Goal: Task Accomplishment & Management: Manage account settings

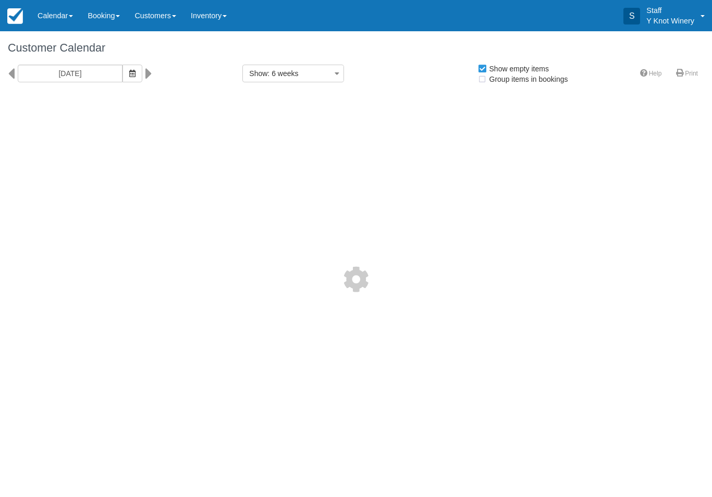
select select
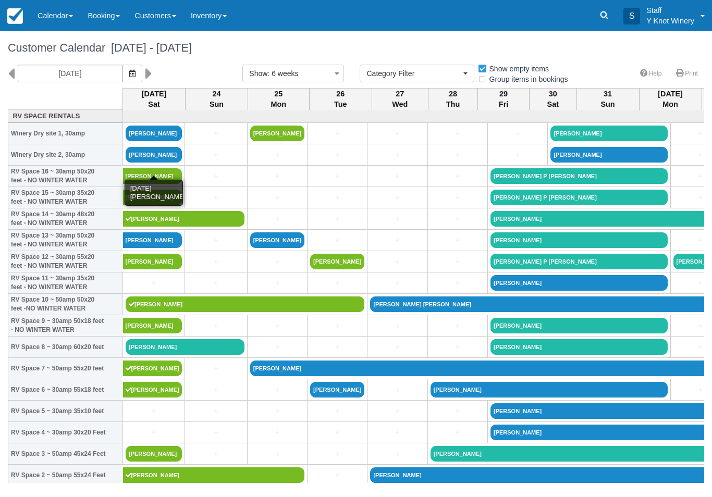
click at [163, 163] on link "William Smith" at bounding box center [154, 155] width 56 height 16
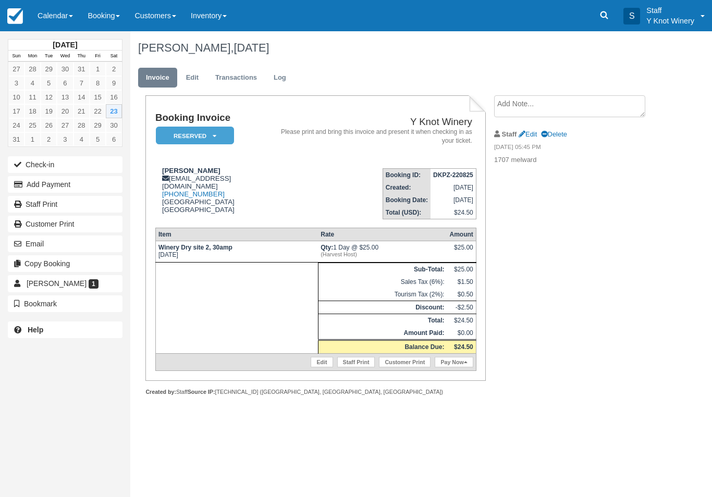
click at [86, 166] on button "Check-in" at bounding box center [65, 164] width 115 height 17
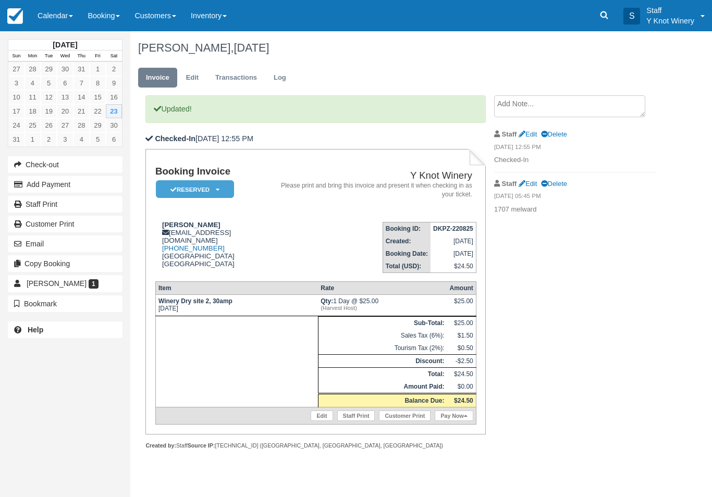
click at [57, 15] on link "Calendar" at bounding box center [55, 15] width 50 height 31
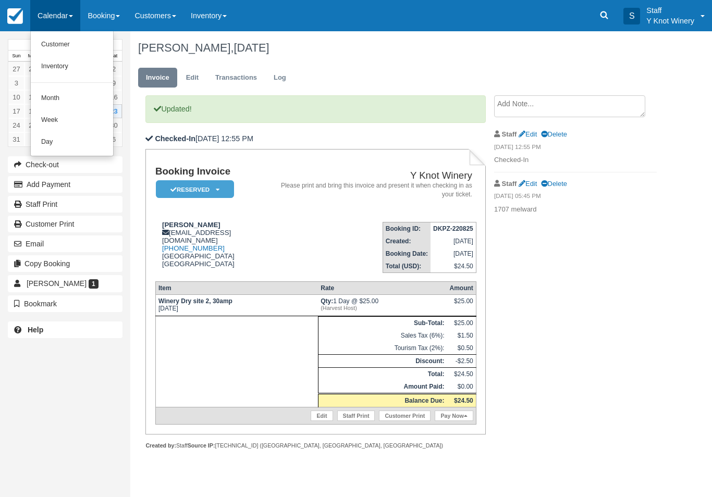
click at [67, 43] on link "Customer" at bounding box center [72, 45] width 82 height 22
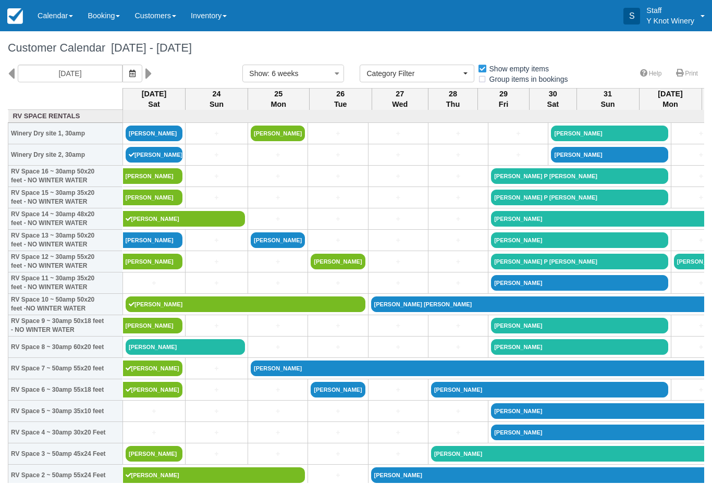
select select
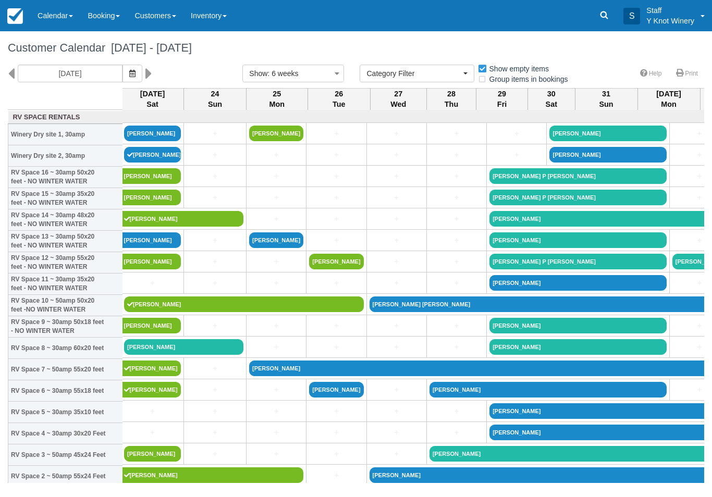
scroll to position [0, 2]
click at [152, 309] on link "[PERSON_NAME]" at bounding box center [244, 305] width 240 height 16
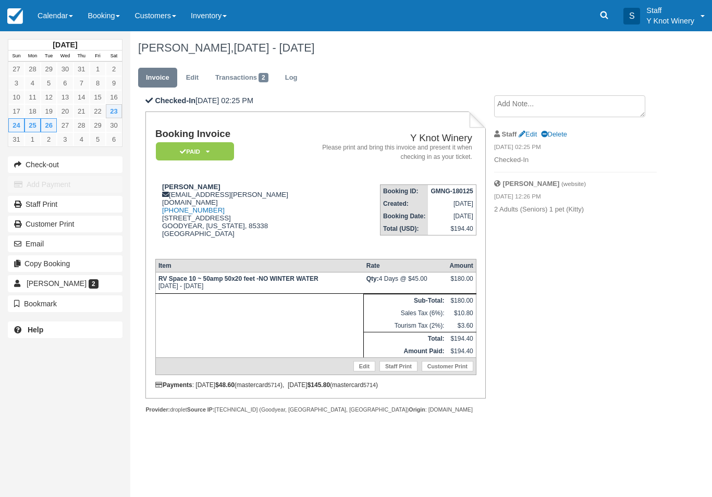
click at [65, 21] on link "Calendar" at bounding box center [55, 15] width 50 height 31
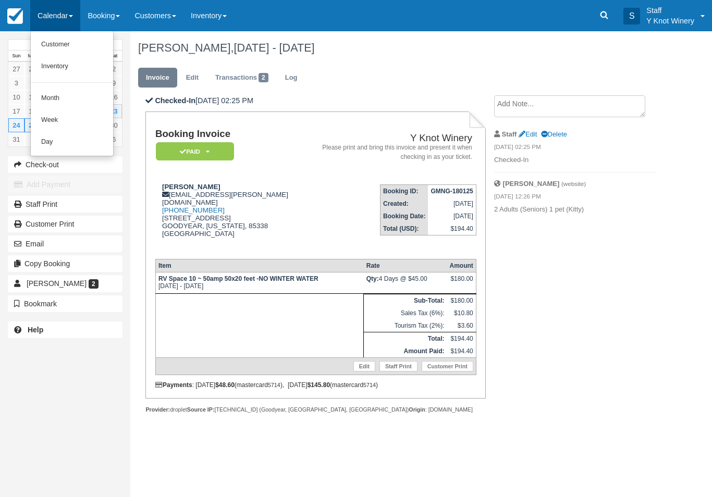
click at [60, 47] on link "Customer" at bounding box center [72, 45] width 82 height 22
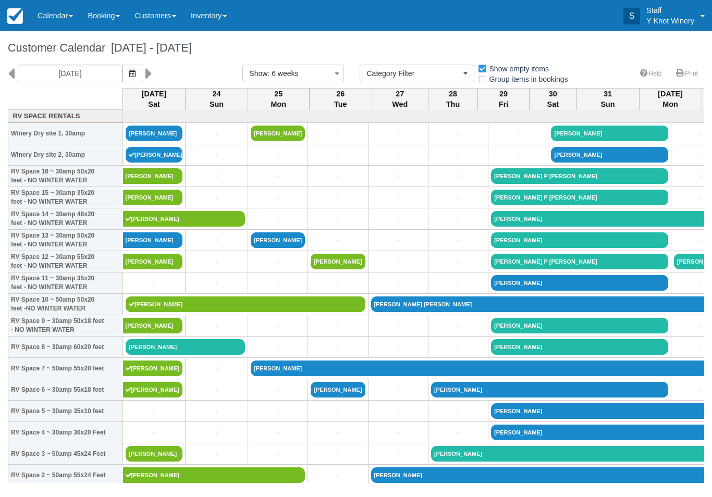
select select
click at [156, 462] on link "[PERSON_NAME]" at bounding box center [154, 454] width 57 height 16
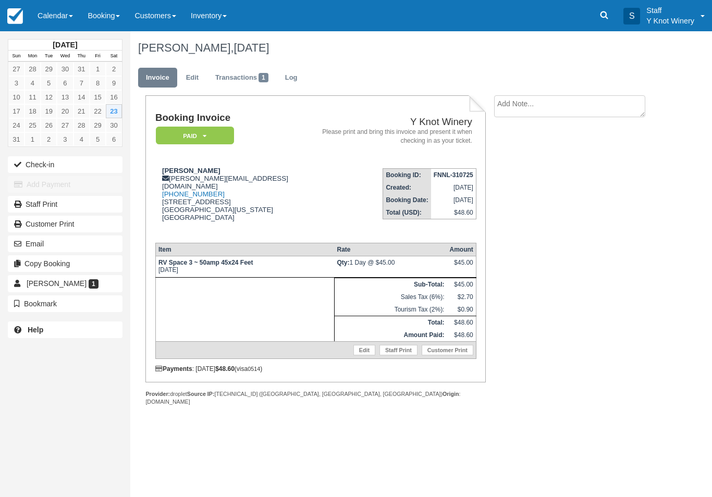
click at [58, 10] on link "Calendar" at bounding box center [55, 15] width 50 height 31
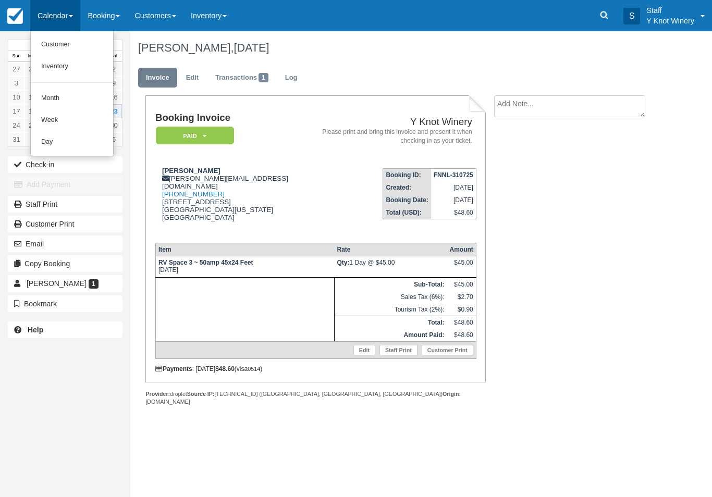
click at [55, 43] on link "Customer" at bounding box center [72, 45] width 82 height 22
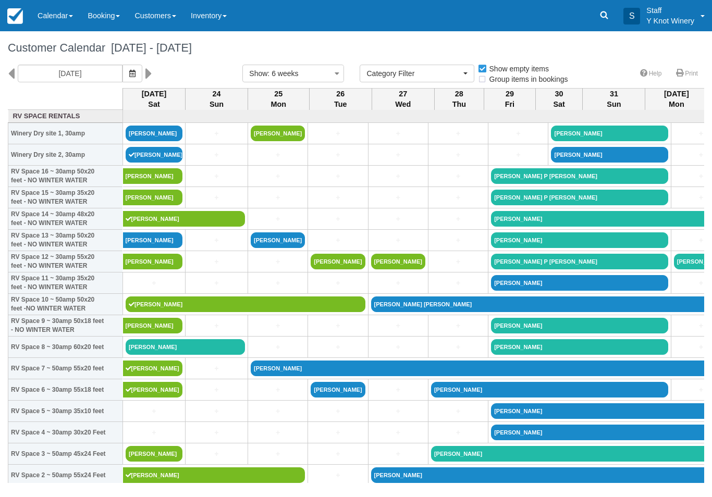
select select
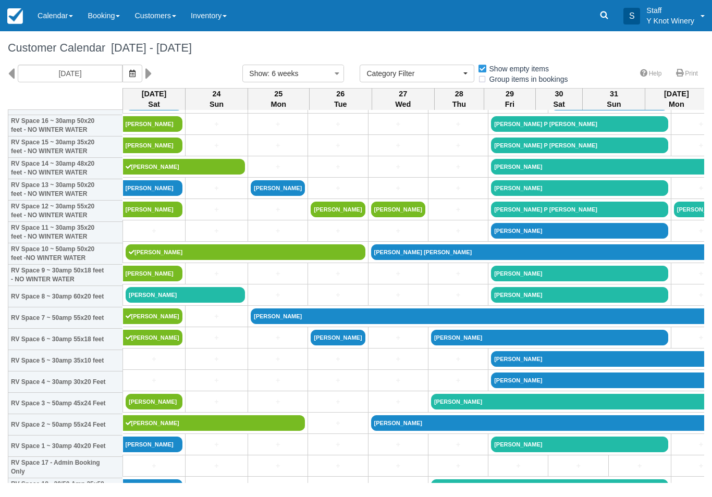
scroll to position [51, 0]
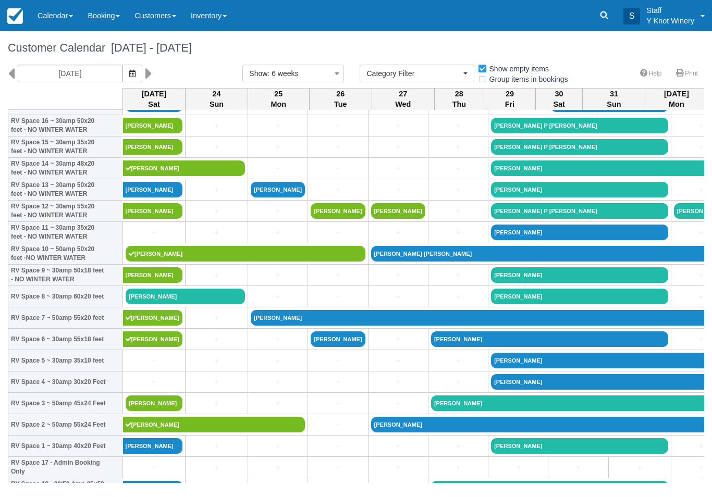
click at [337, 73] on icon "button" at bounding box center [337, 74] width 13 height 16
click at [287, 110] on link "2 weeks" at bounding box center [284, 108] width 82 height 15
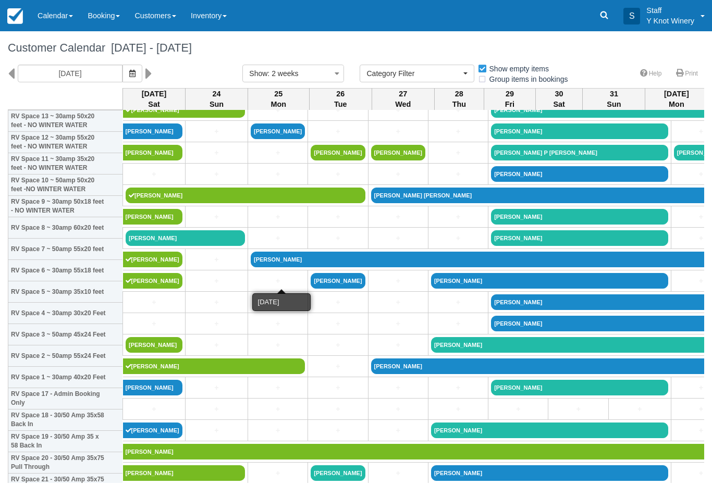
scroll to position [106, 0]
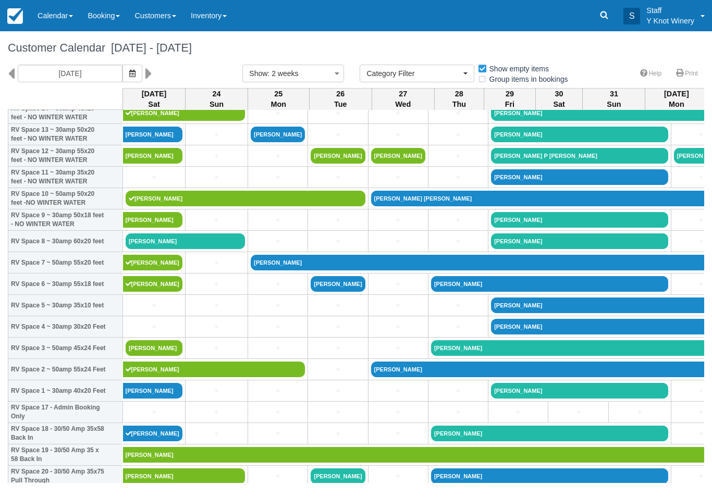
click at [161, 356] on link "[PERSON_NAME]" at bounding box center [154, 349] width 57 height 16
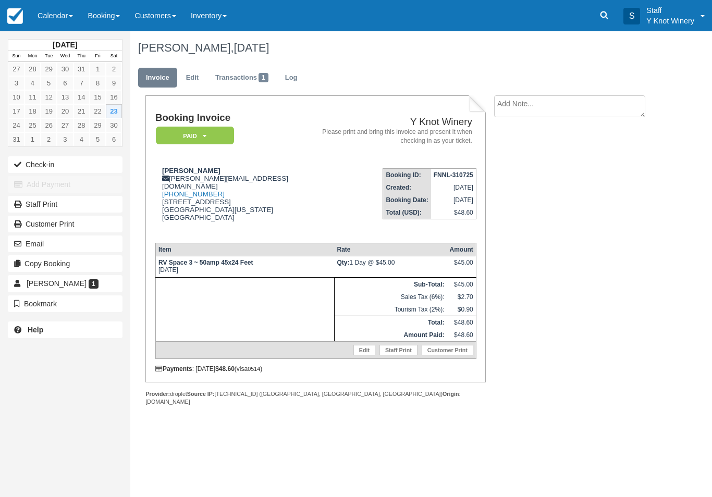
click at [191, 82] on link "Edit" at bounding box center [192, 78] width 28 height 20
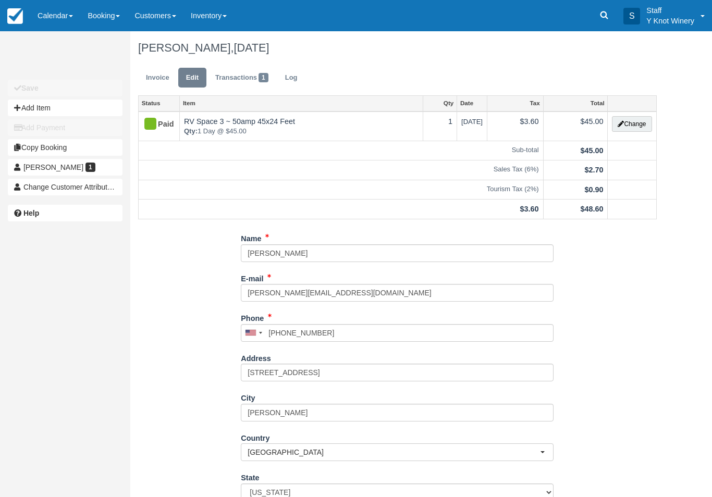
click at [635, 125] on button "Change" at bounding box center [632, 124] width 40 height 16
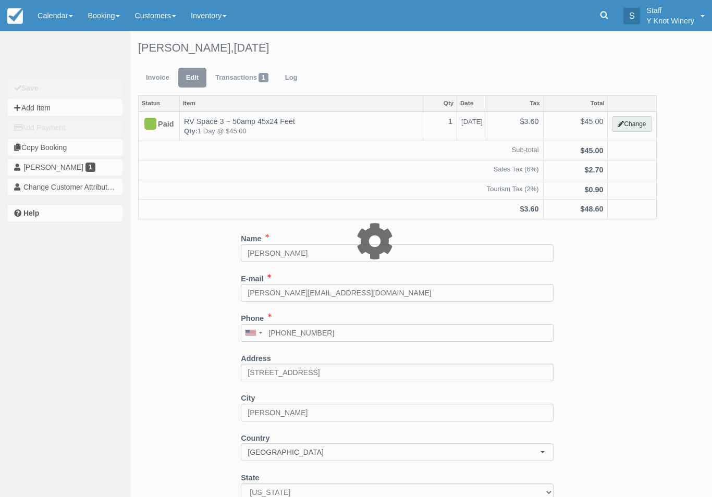
type input "45.00"
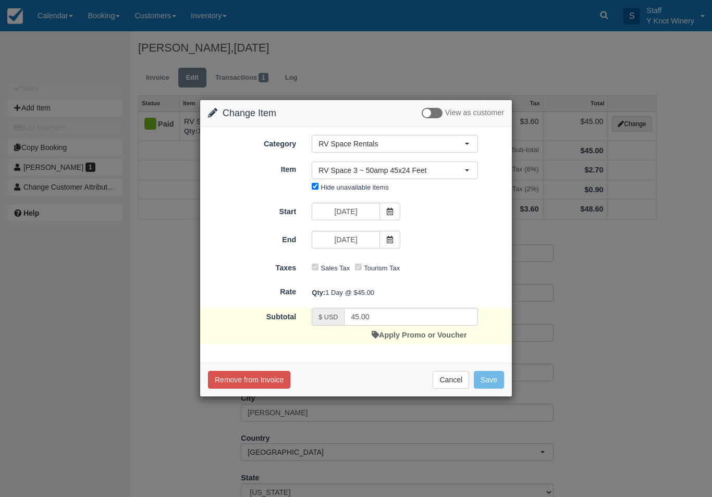
click at [469, 171] on span "button" at bounding box center [467, 170] width 4 height 2
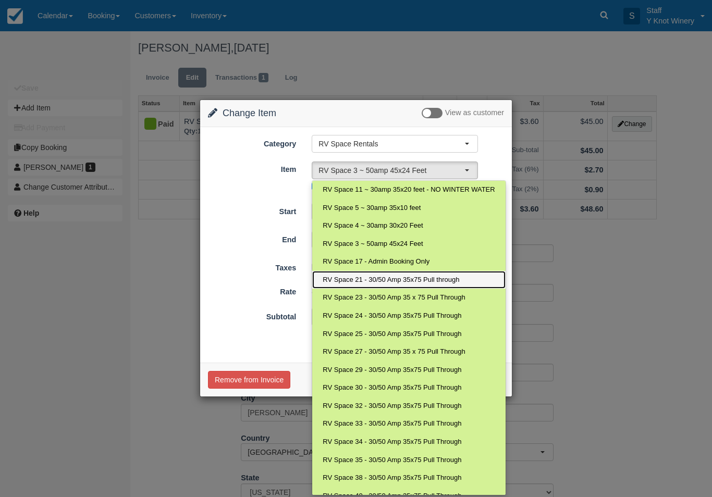
click at [388, 281] on span "RV Space 21 - 30/50 Amp 35x75 Pull through" at bounding box center [391, 280] width 137 height 10
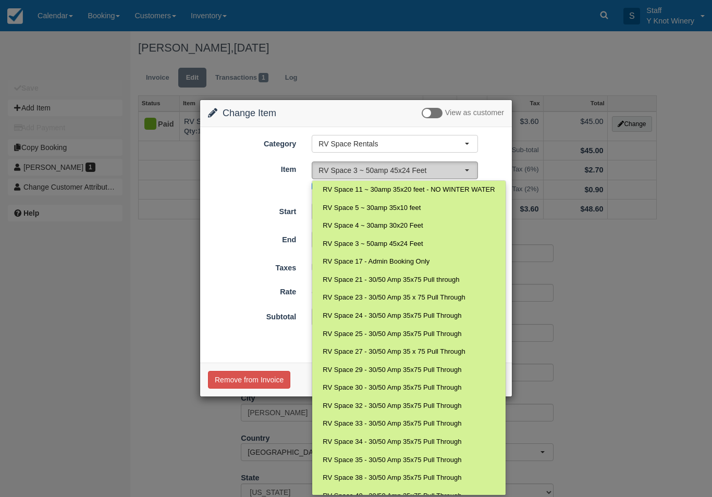
select select "75"
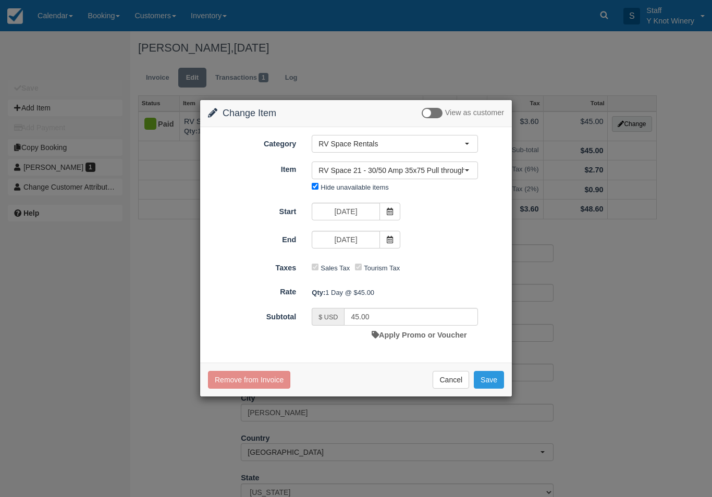
click at [486, 382] on button "Save" at bounding box center [489, 380] width 30 height 18
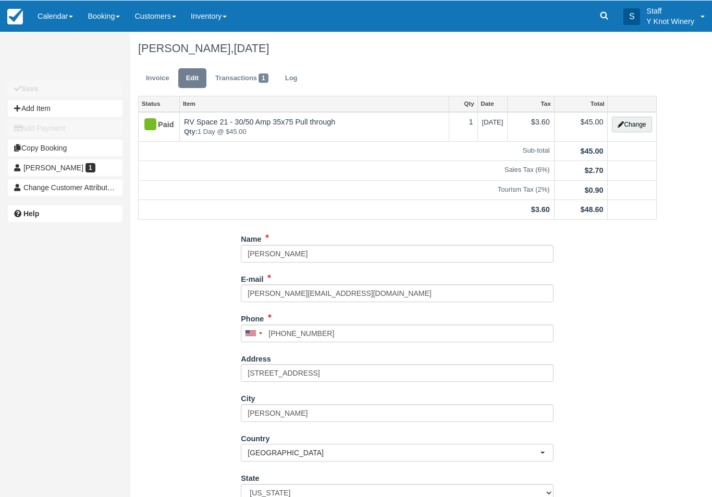
click at [150, 79] on link "Invoice" at bounding box center [157, 78] width 39 height 20
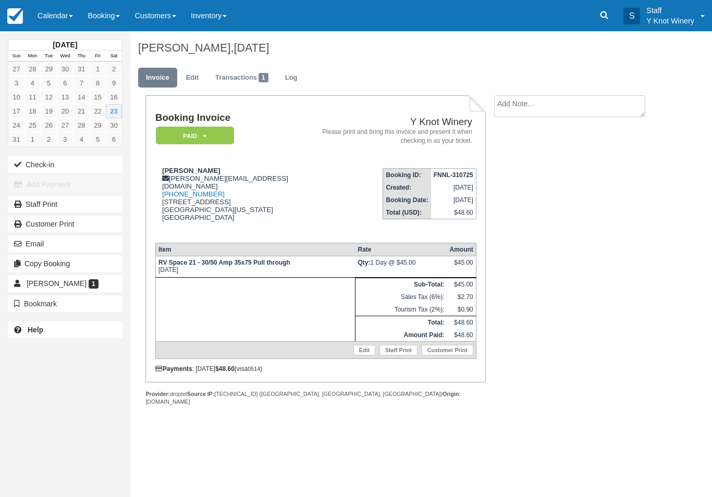
click at [47, 204] on link "Staff Print" at bounding box center [65, 204] width 115 height 17
click at [39, 202] on link "Staff Print" at bounding box center [65, 204] width 115 height 17
click at [33, 205] on link "Staff Print" at bounding box center [65, 204] width 115 height 17
click at [62, 13] on link "Calendar" at bounding box center [55, 15] width 50 height 31
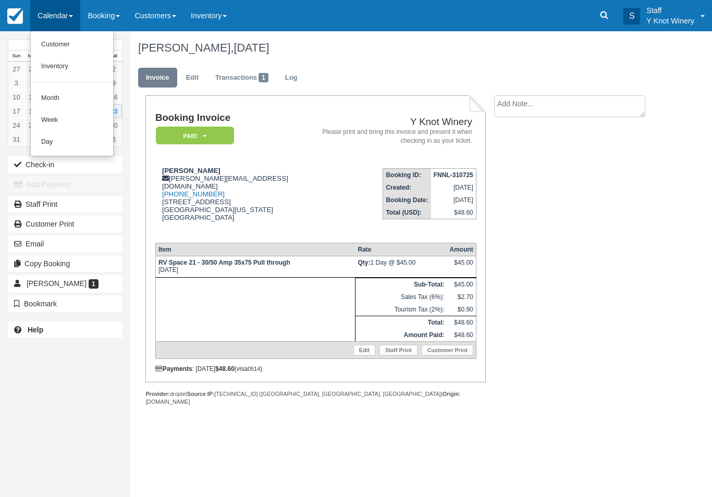
click at [69, 46] on link "Customer" at bounding box center [72, 45] width 82 height 22
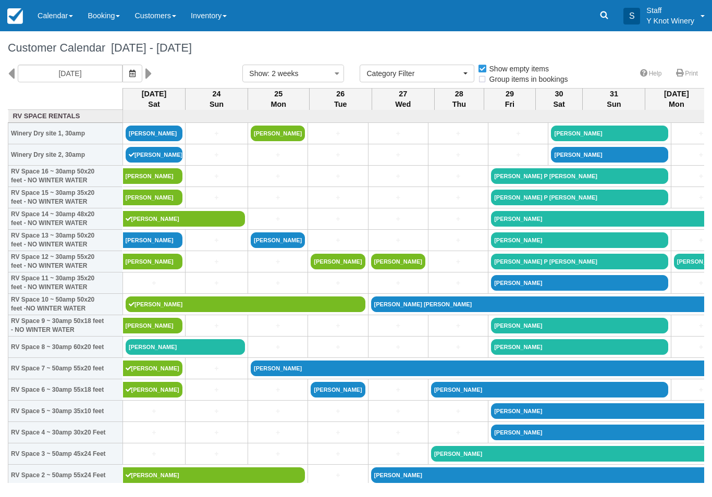
select select
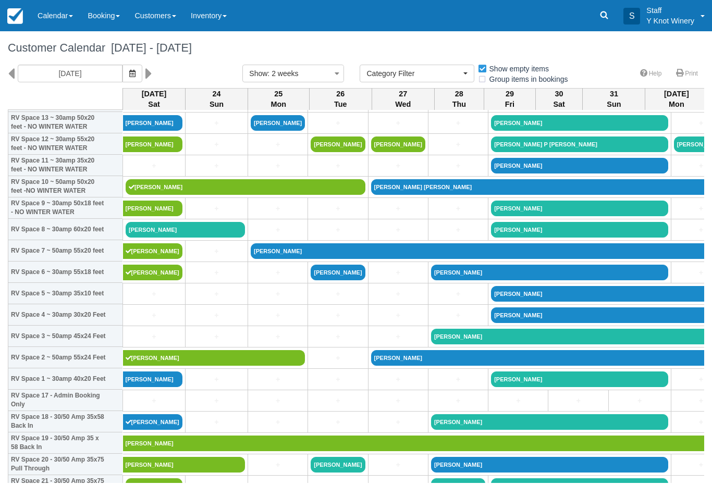
scroll to position [118, 0]
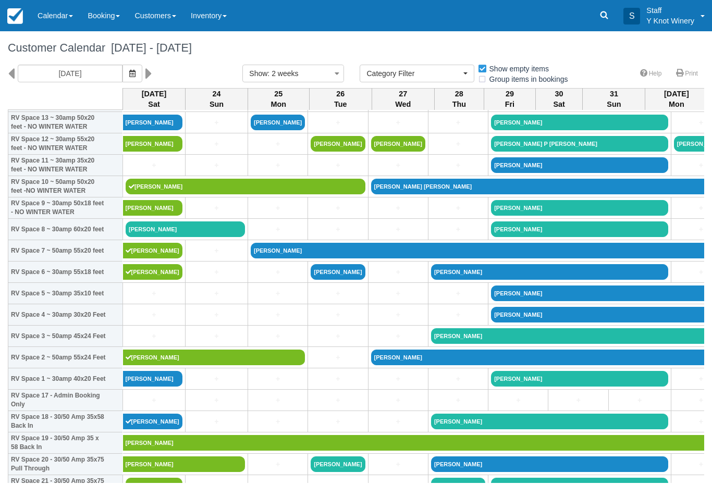
click at [149, 342] on link "+" at bounding box center [154, 336] width 57 height 11
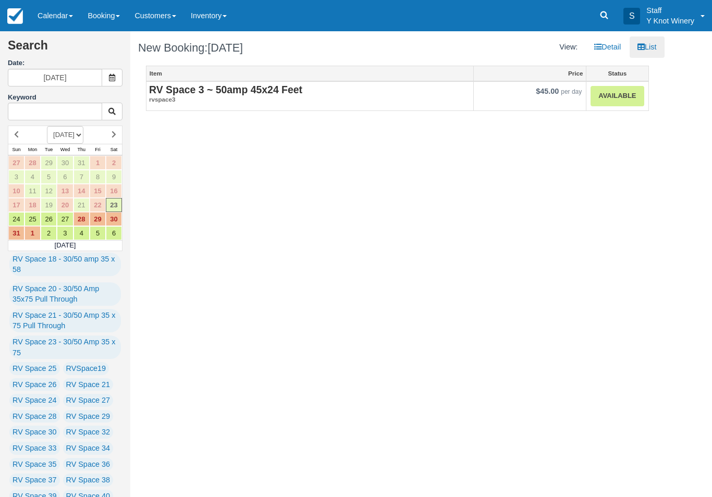
click at [604, 99] on link "Available" at bounding box center [617, 96] width 53 height 20
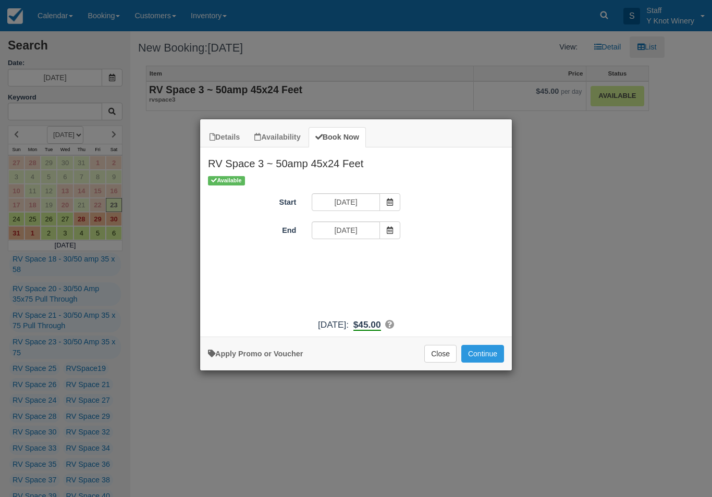
click at [478, 363] on button "Continue" at bounding box center [483, 354] width 43 height 18
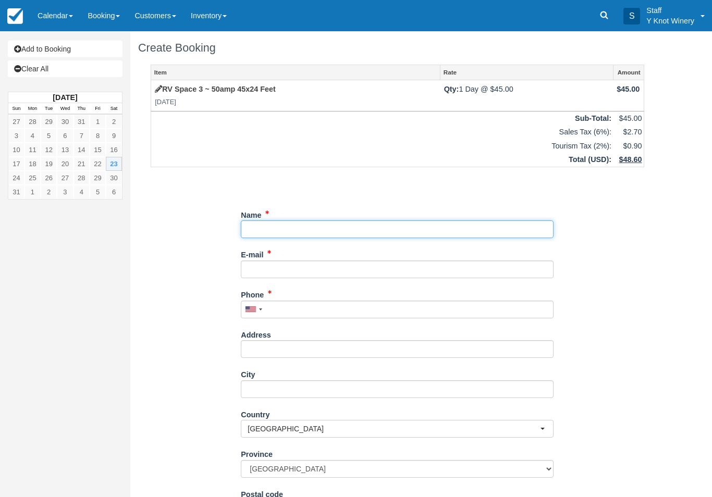
click at [275, 226] on input "Name" at bounding box center [397, 230] width 313 height 18
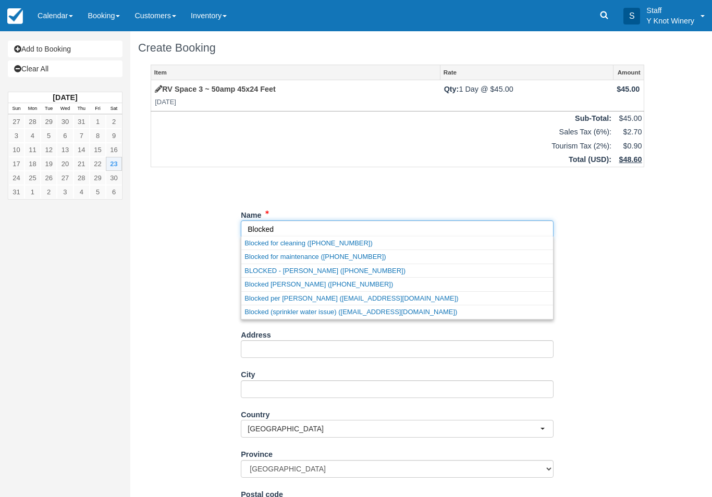
click at [296, 295] on link "Blocked per Mel (melodyward687@gmail.com)" at bounding box center [397, 298] width 312 height 13
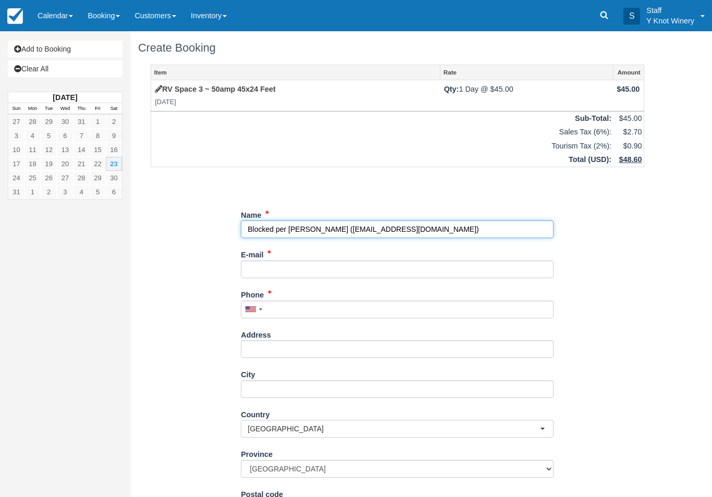
type input "Blocked per Mel"
type input "melodyward687@gmail.com"
type input "+12083662313"
select select "US"
select select
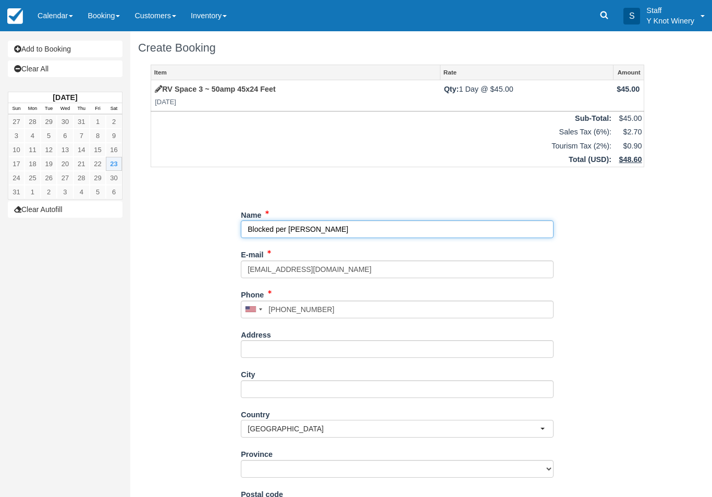
select select "UT"
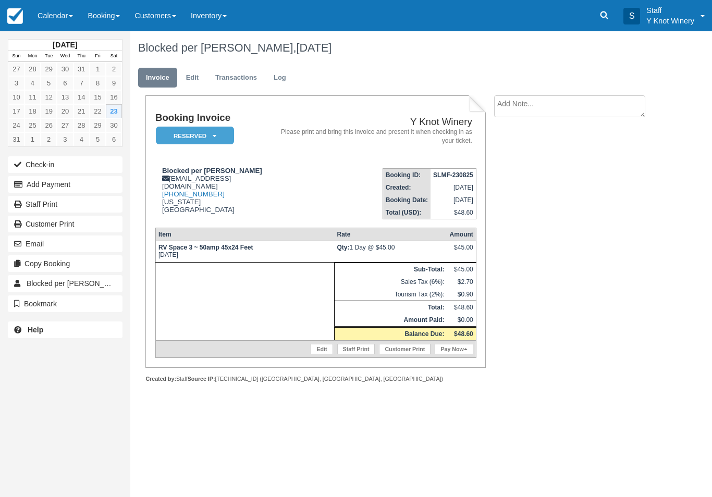
click at [53, 19] on link "Calendar" at bounding box center [55, 15] width 50 height 31
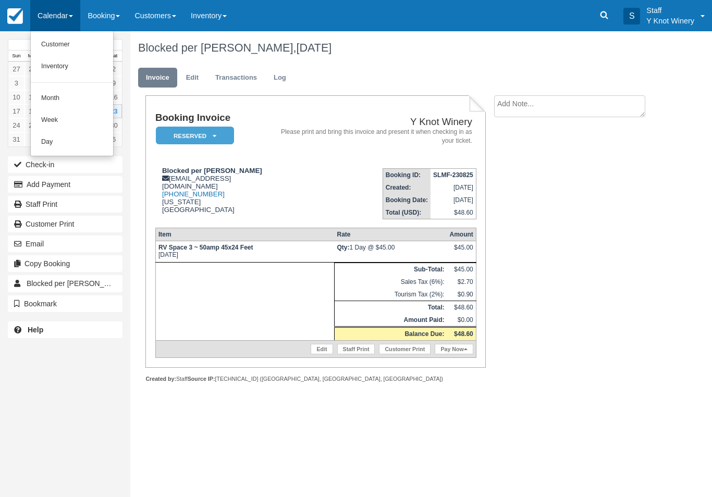
click at [44, 41] on link "Customer" at bounding box center [72, 45] width 82 height 22
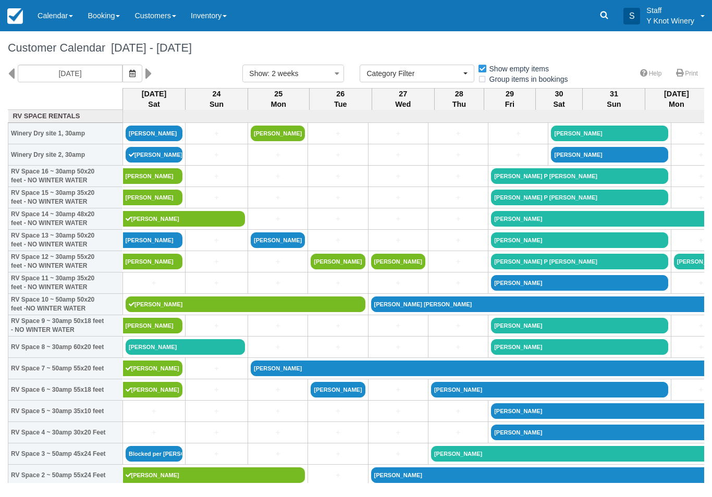
select select
click at [162, 312] on link "[PERSON_NAME]" at bounding box center [246, 305] width 240 height 16
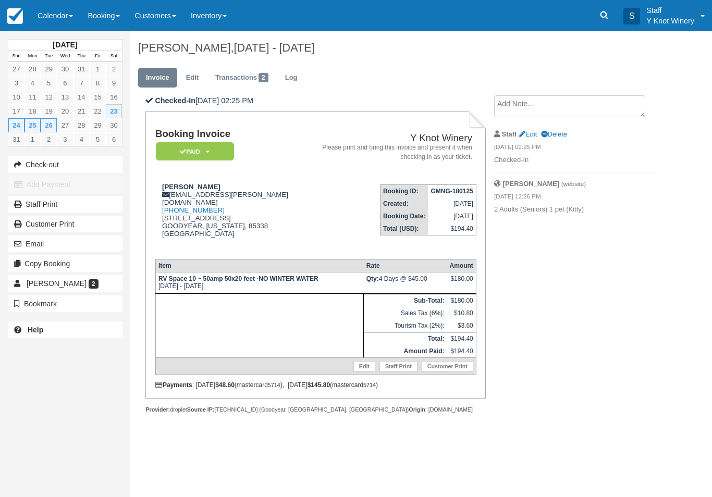
click at [61, 10] on link "Calendar" at bounding box center [55, 15] width 50 height 31
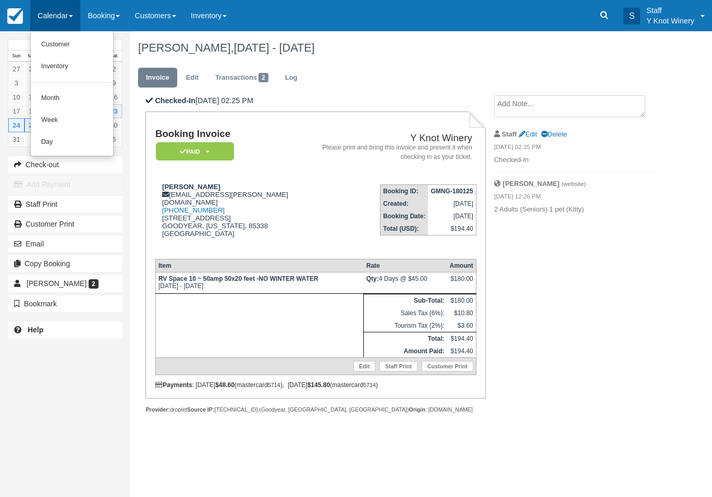
click at [58, 45] on link "Customer" at bounding box center [72, 45] width 82 height 22
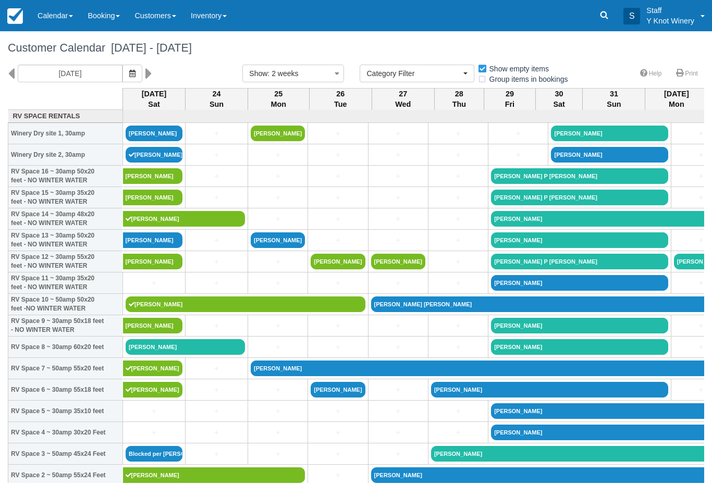
select select
click at [171, 312] on link "[PERSON_NAME]" at bounding box center [246, 305] width 240 height 16
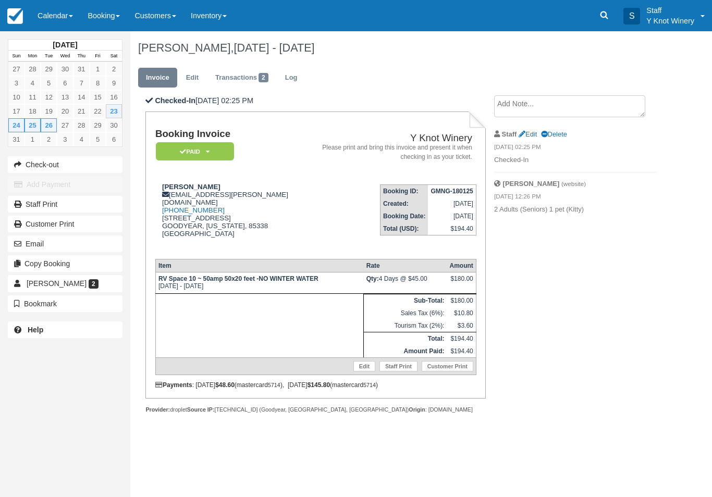
click at [65, 9] on link "Calendar" at bounding box center [55, 15] width 50 height 31
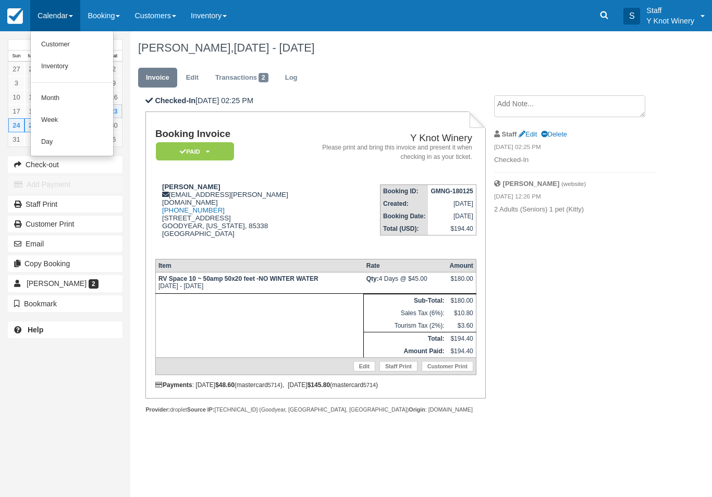
click at [72, 43] on link "Customer" at bounding box center [72, 45] width 82 height 22
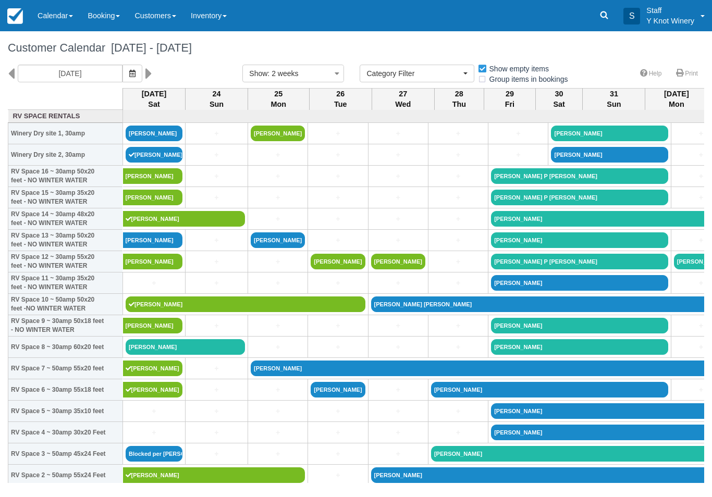
select select
click at [164, 289] on link "+" at bounding box center [154, 283] width 57 height 11
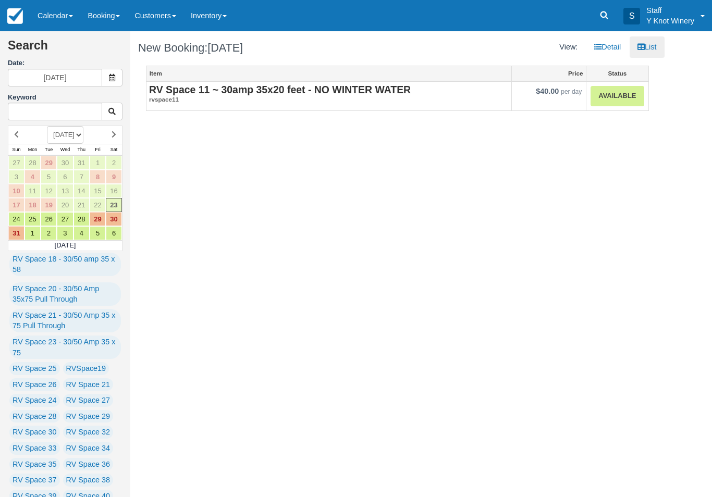
click at [58, 7] on link "Calendar" at bounding box center [55, 15] width 50 height 31
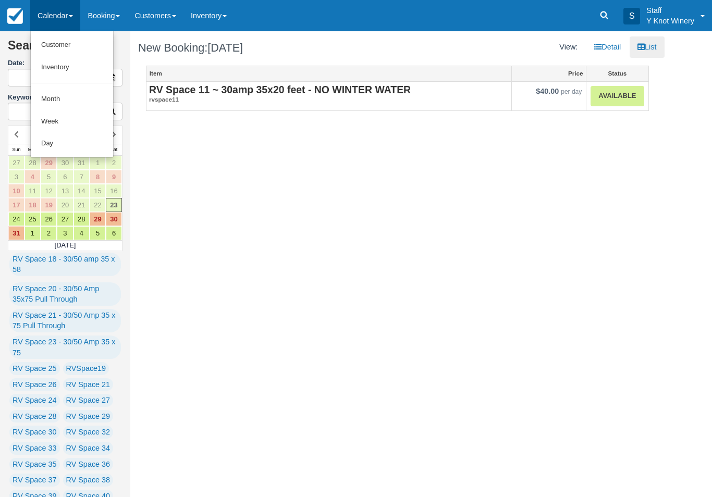
click at [68, 46] on link "Customer" at bounding box center [72, 45] width 82 height 22
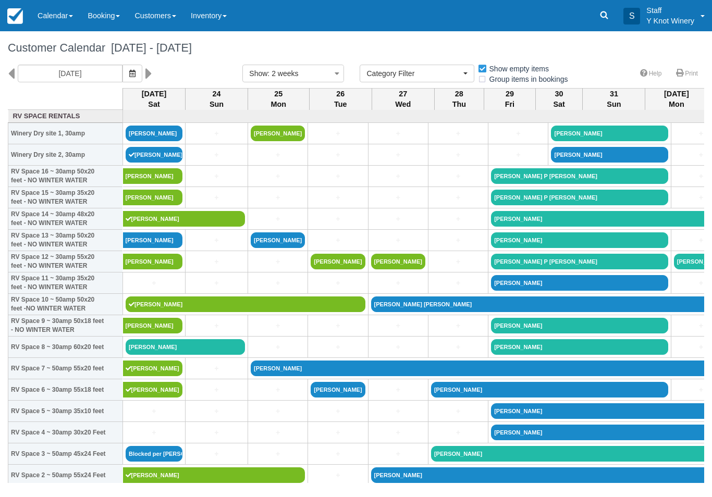
select select
click at [161, 309] on link "RON TRAYNOR" at bounding box center [246, 305] width 240 height 16
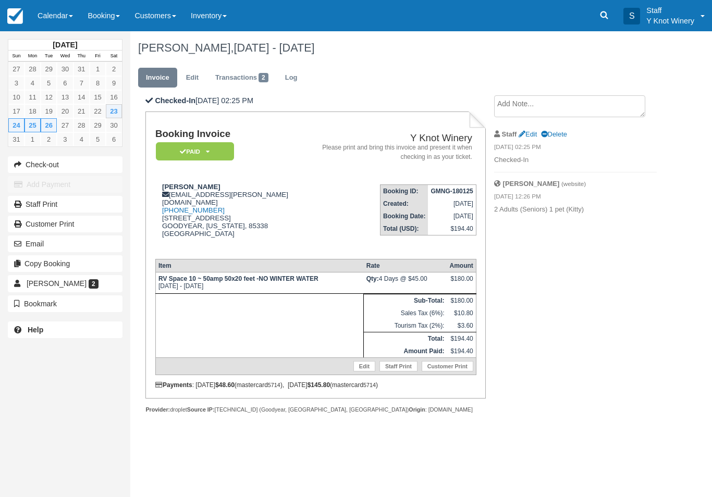
click at [47, 21] on link "Calendar" at bounding box center [55, 15] width 50 height 31
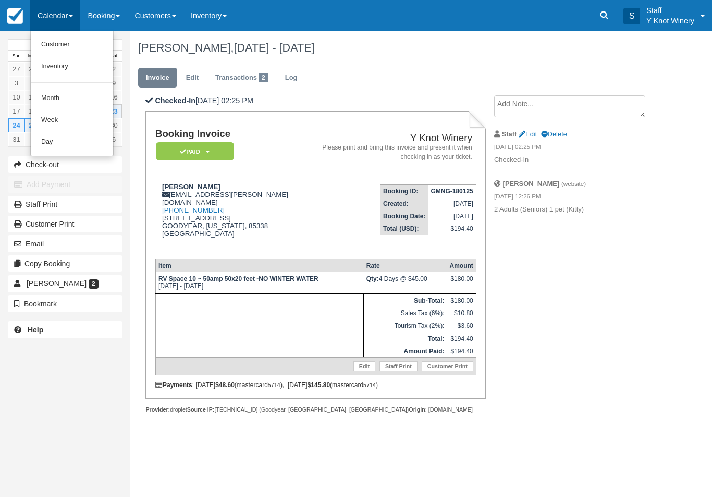
click at [45, 42] on link "Customer" at bounding box center [72, 45] width 82 height 22
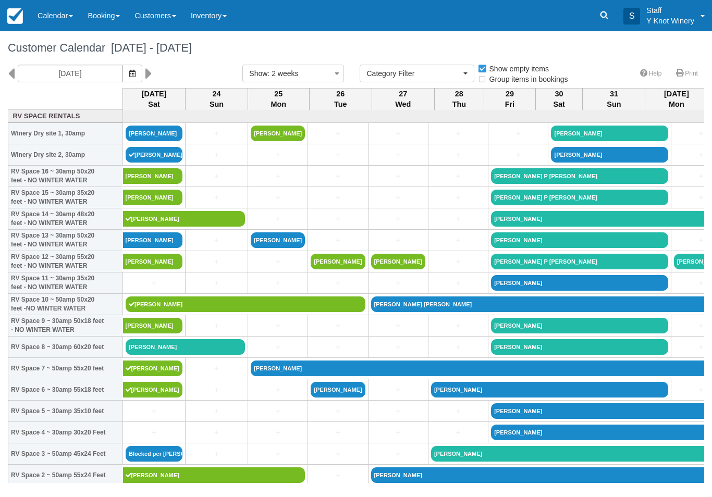
select select
click at [151, 355] on link "[PERSON_NAME]" at bounding box center [185, 347] width 119 height 16
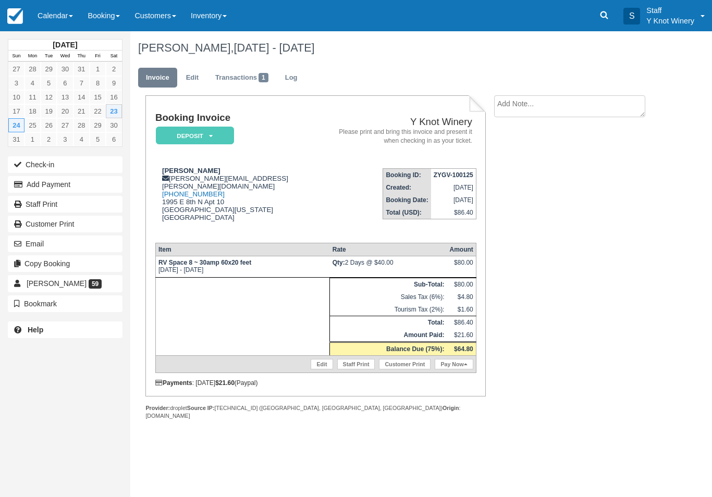
click at [467, 368] on icon at bounding box center [466, 365] width 4 height 6
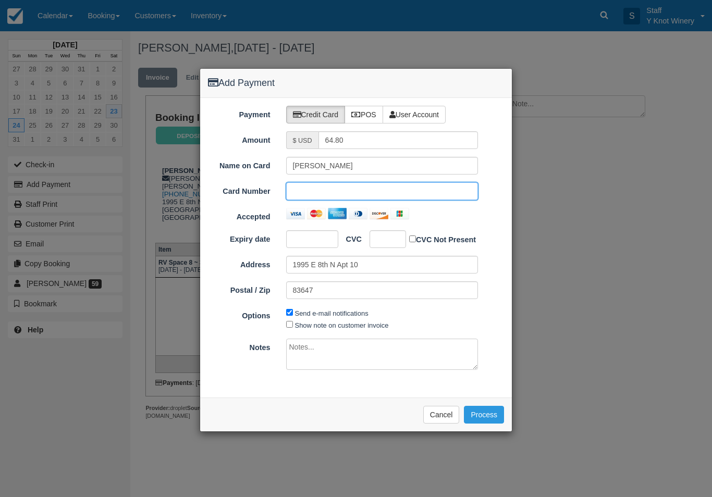
click at [304, 230] on div at bounding box center [312, 239] width 52 height 18
click at [288, 322] on input "Show note on customer invoice" at bounding box center [289, 324] width 7 height 7
checkbox input "true"
click at [484, 410] on button "Process" at bounding box center [484, 415] width 40 height 18
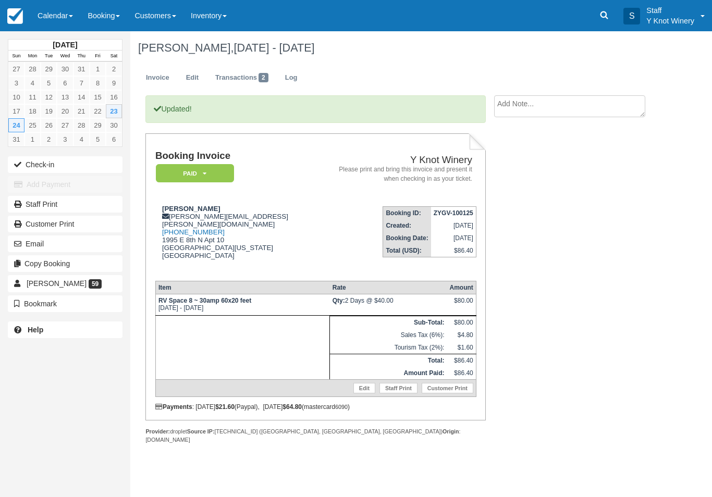
click at [38, 165] on button "Check-in" at bounding box center [65, 164] width 115 height 17
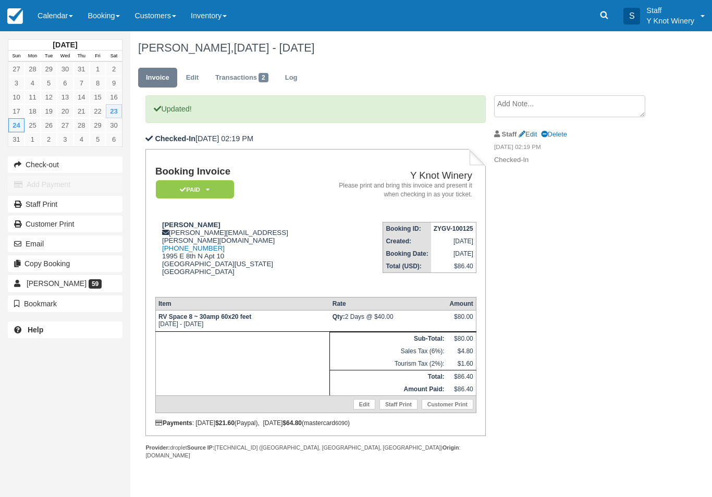
click at [44, 17] on link "Calendar" at bounding box center [55, 15] width 50 height 31
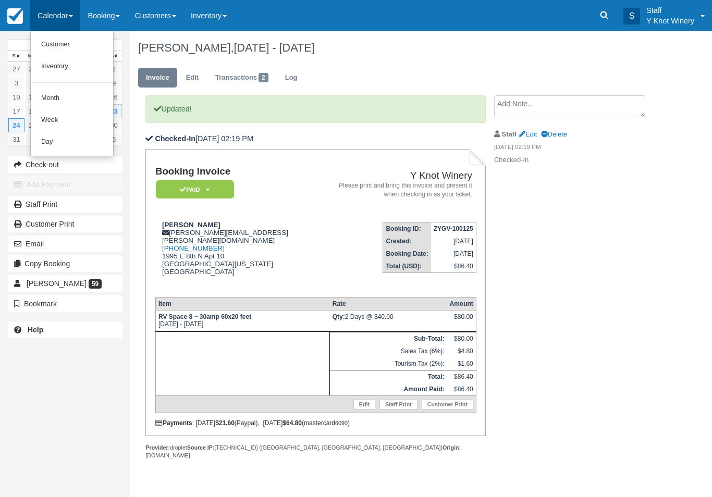
click at [68, 53] on link "Customer" at bounding box center [72, 45] width 82 height 22
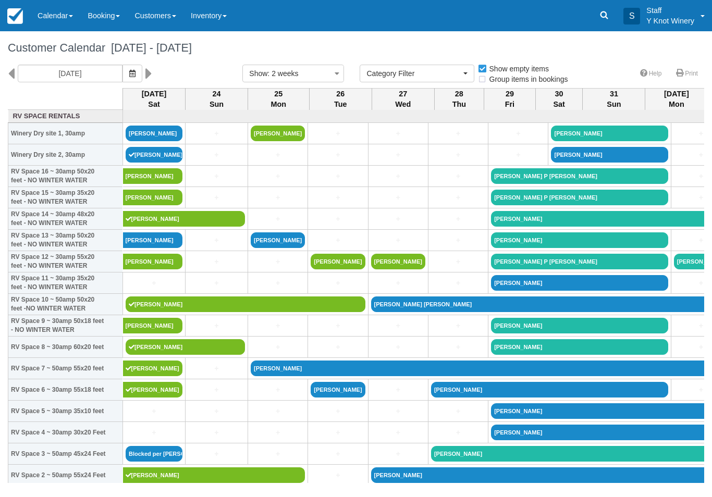
select select
click at [152, 138] on link "[PERSON_NAME]" at bounding box center [154, 134] width 57 height 16
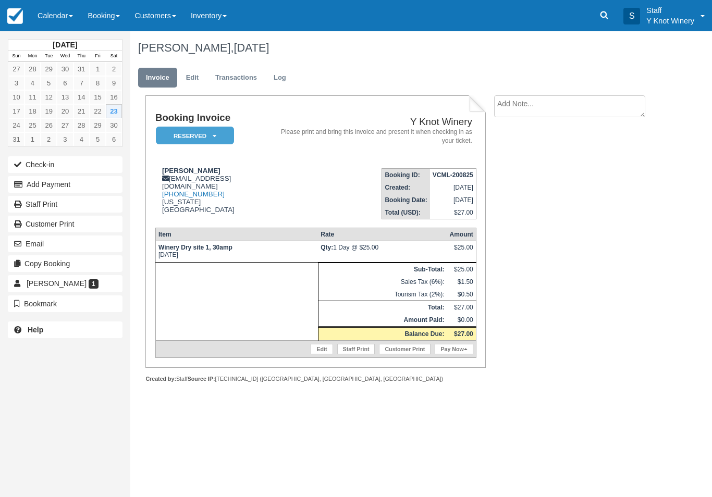
click at [322, 355] on link "Edit" at bounding box center [322, 349] width 22 height 10
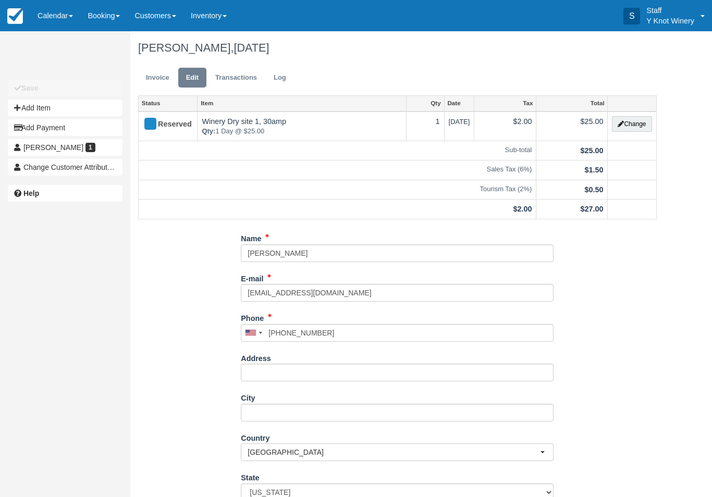
click at [620, 131] on button "Change" at bounding box center [632, 124] width 40 height 16
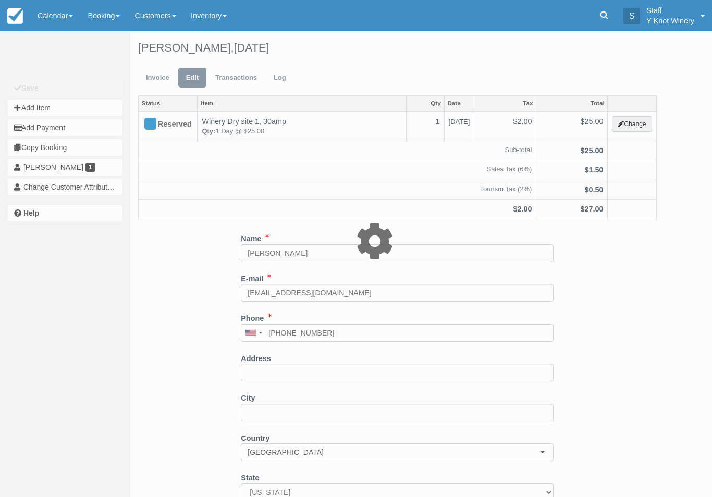
type input "25.00"
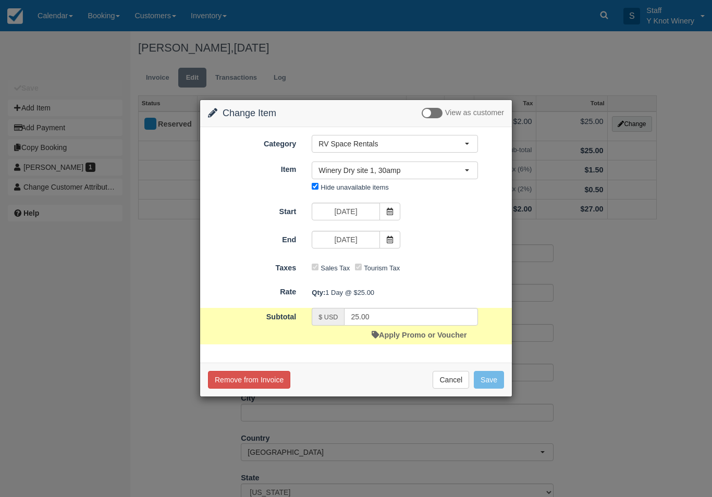
click at [391, 166] on span "Winery Dry site 1, 30amp" at bounding box center [392, 170] width 146 height 10
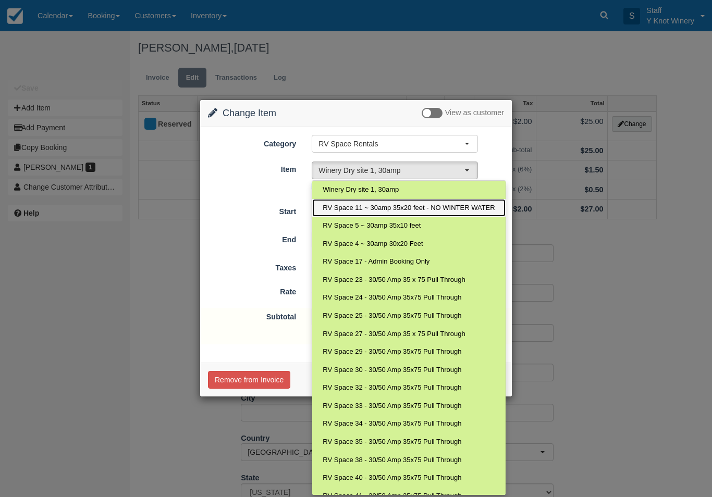
click at [335, 210] on span "RV Space 11 ~ 30amp 35x20 feet - NO WINTER WATER" at bounding box center [409, 208] width 172 height 10
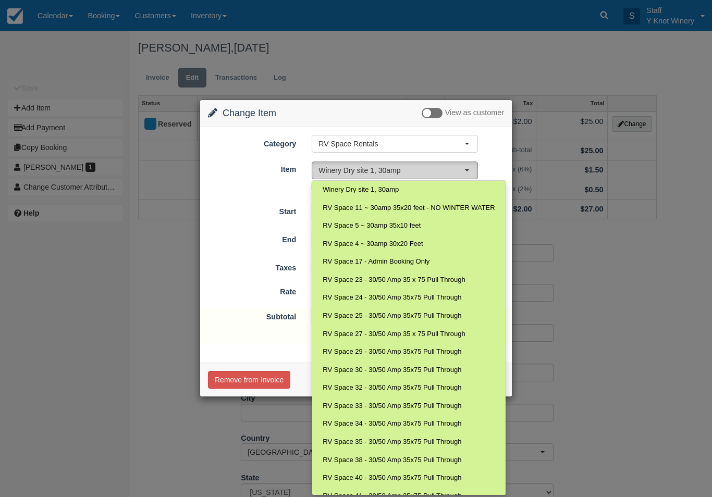
select select "23"
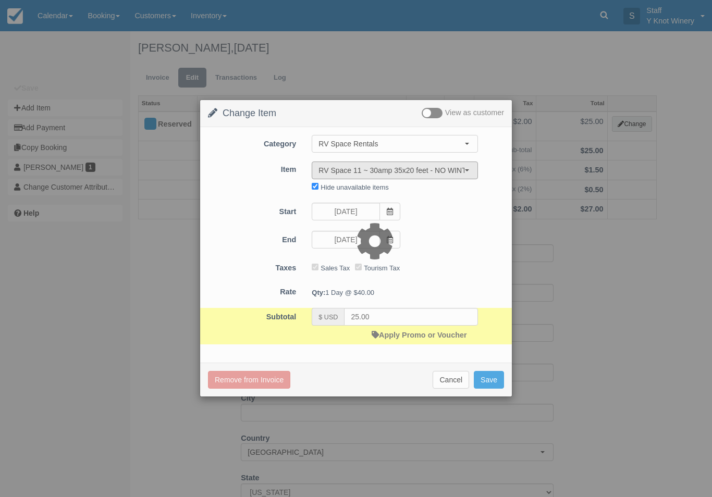
type input "40.00"
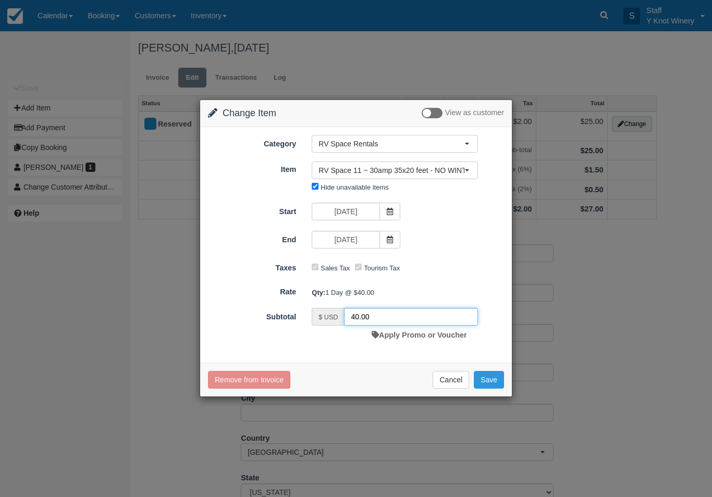
click at [407, 325] on input "40.00" at bounding box center [411, 317] width 134 height 18
click at [404, 337] on link "Apply Promo or Voucher" at bounding box center [419, 335] width 95 height 8
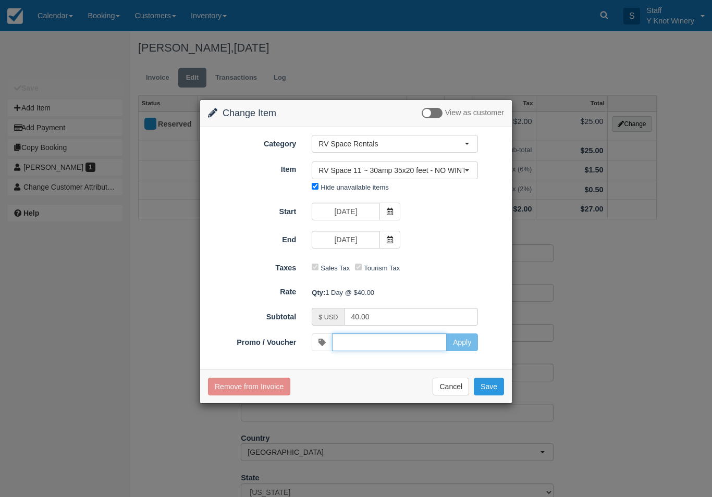
click at [411, 349] on input "Promo / Voucher" at bounding box center [389, 343] width 115 height 18
type input "HHOST"
click at [452, 338] on button "Apply" at bounding box center [462, 343] width 32 height 18
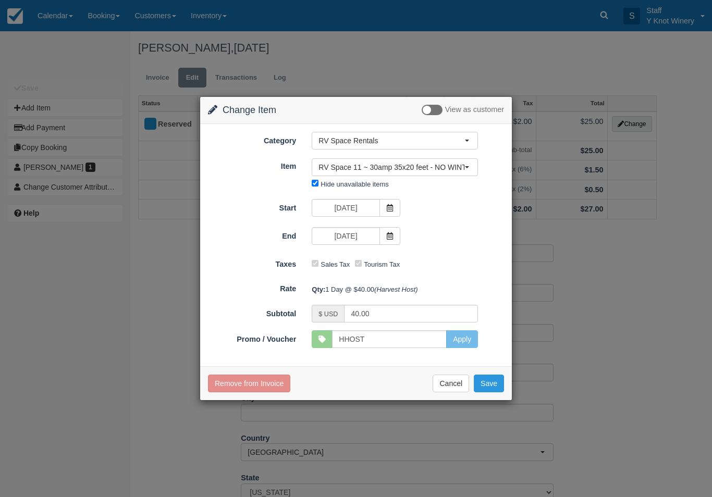
click at [498, 391] on button "Save" at bounding box center [489, 384] width 30 height 18
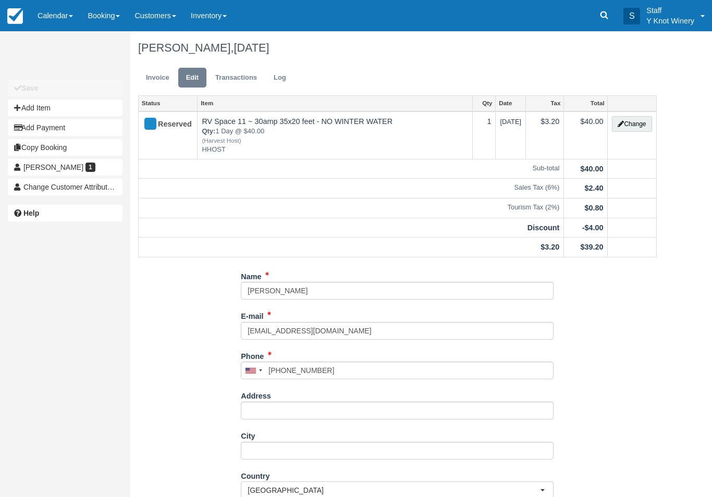
click at [161, 76] on link "Invoice" at bounding box center [157, 78] width 39 height 20
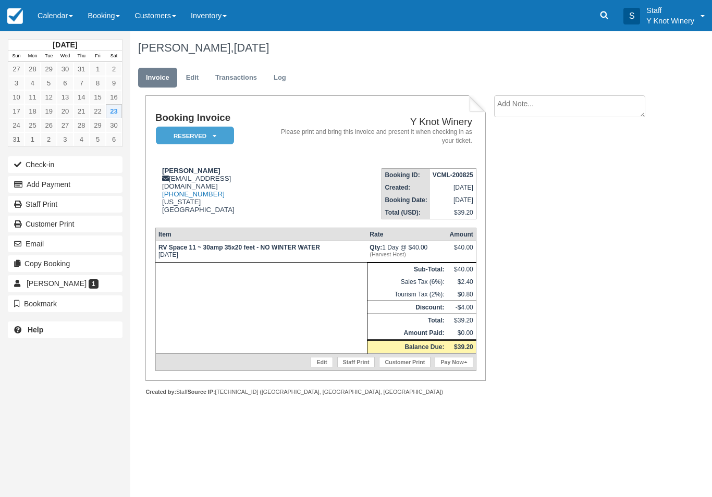
click at [466, 368] on link "Pay Now" at bounding box center [454, 362] width 38 height 10
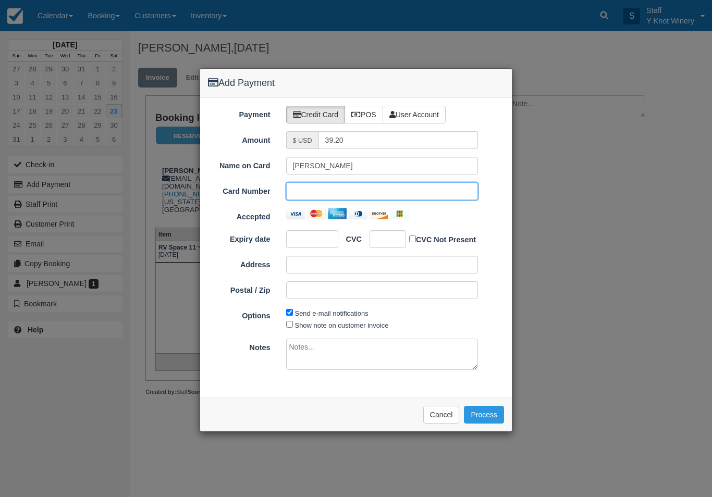
click at [308, 230] on div at bounding box center [312, 239] width 52 height 18
click at [319, 230] on div at bounding box center [312, 239] width 52 height 18
click at [337, 327] on label "Show note on customer invoice" at bounding box center [342, 326] width 94 height 8
click at [293, 327] on input "Show note on customer invoice" at bounding box center [289, 324] width 7 height 7
checkbox input "true"
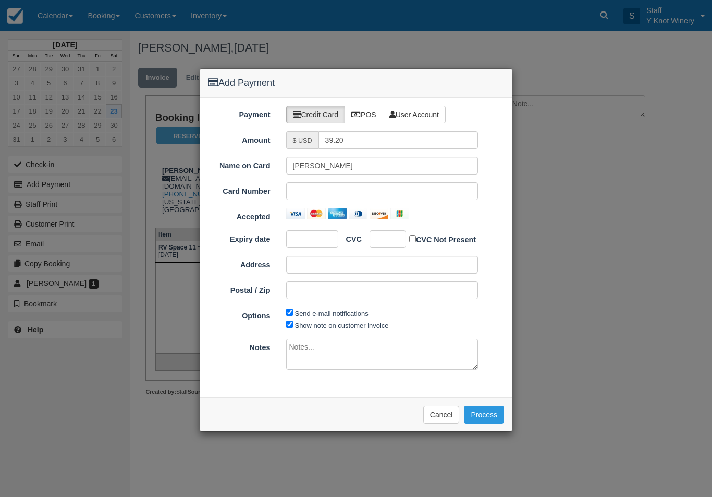
click at [479, 420] on button "Process" at bounding box center [484, 415] width 40 height 18
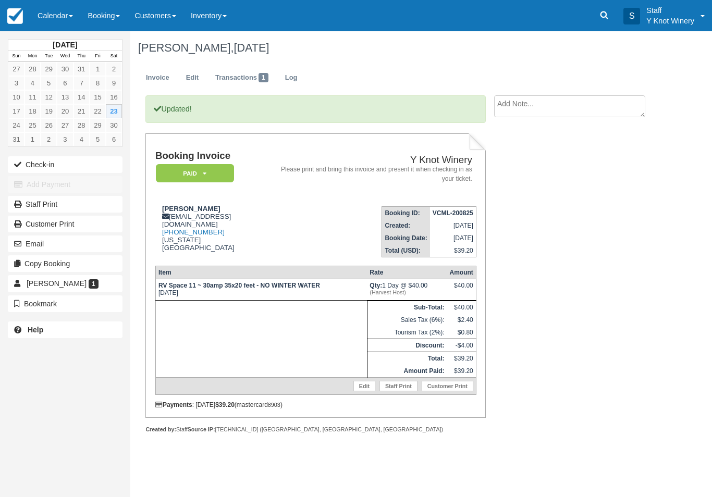
click at [46, 161] on button "Check-in" at bounding box center [65, 164] width 115 height 17
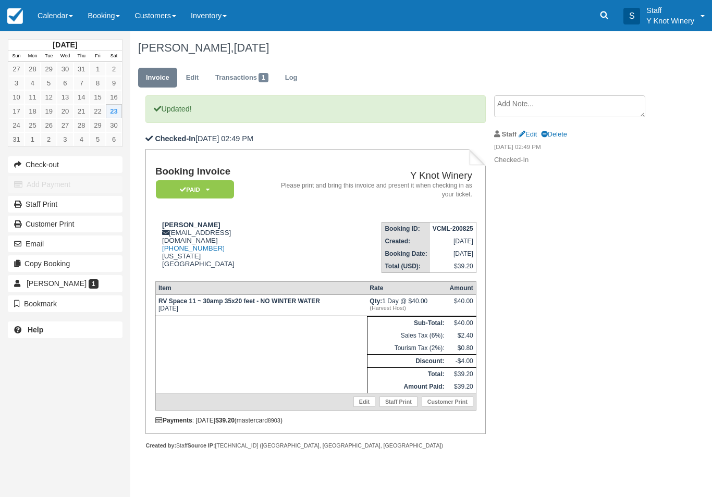
click at [57, 14] on link "Calendar" at bounding box center [55, 15] width 50 height 31
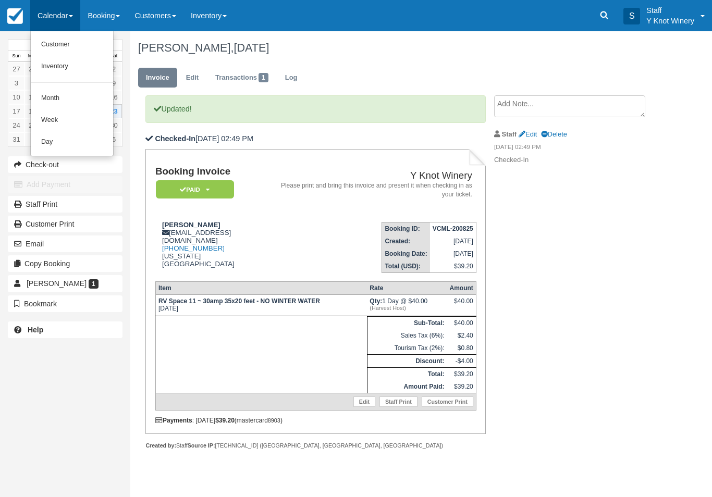
click at [57, 46] on link "Customer" at bounding box center [72, 45] width 82 height 22
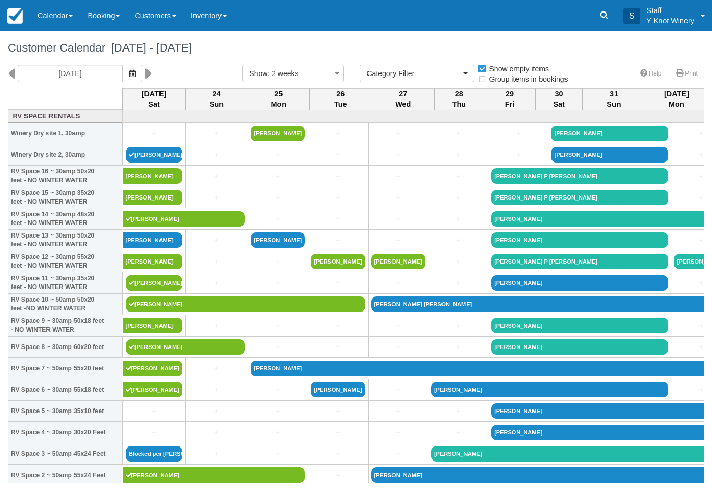
select select
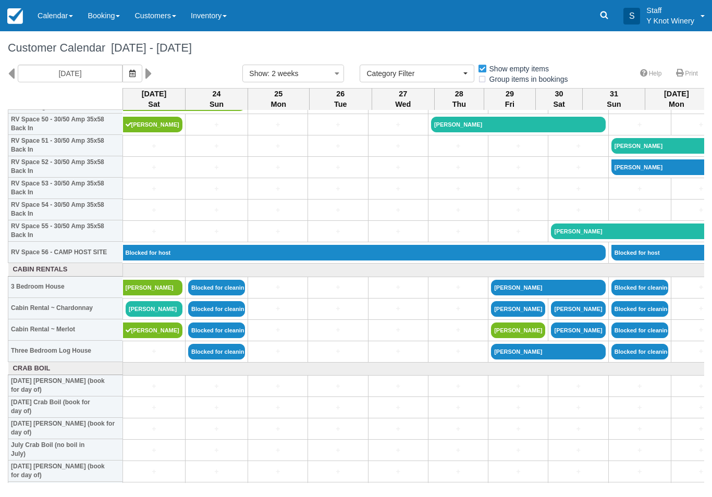
scroll to position [1100, 0]
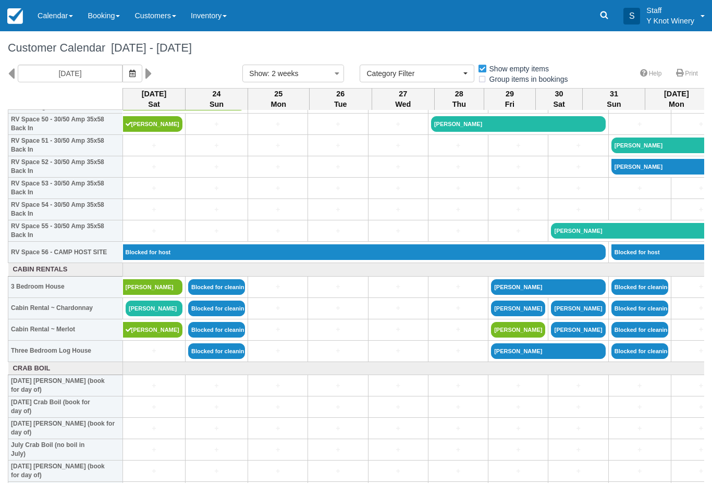
click at [148, 317] on link "[PERSON_NAME]" at bounding box center [154, 309] width 57 height 16
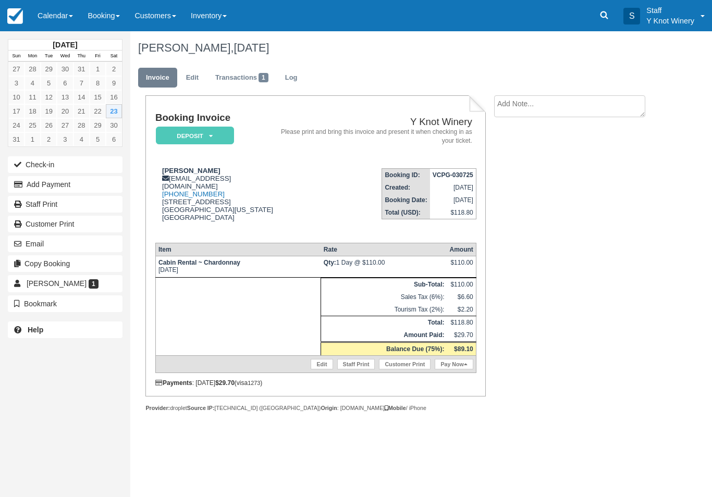
click at [455, 366] on link "Pay Now" at bounding box center [454, 364] width 38 height 10
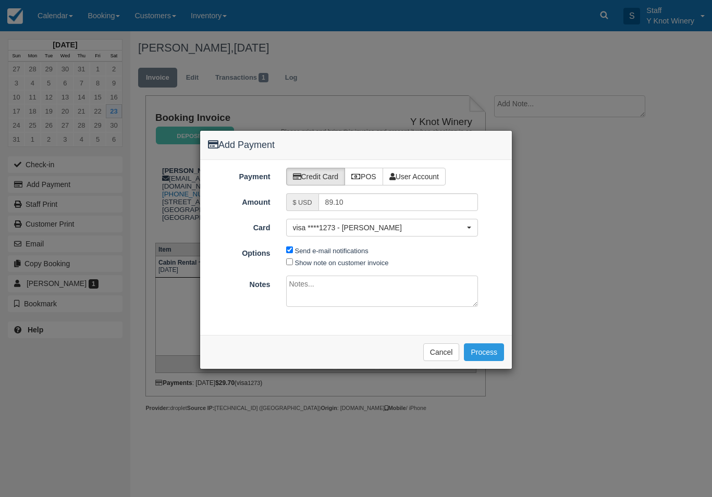
click at [298, 276] on textarea at bounding box center [382, 291] width 192 height 31
click at [298, 262] on label "Show note on customer invoice" at bounding box center [342, 263] width 94 height 8
click at [293, 262] on input "Show note on customer invoice" at bounding box center [289, 262] width 7 height 7
checkbox input "true"
click at [474, 347] on button "Process" at bounding box center [484, 353] width 40 height 18
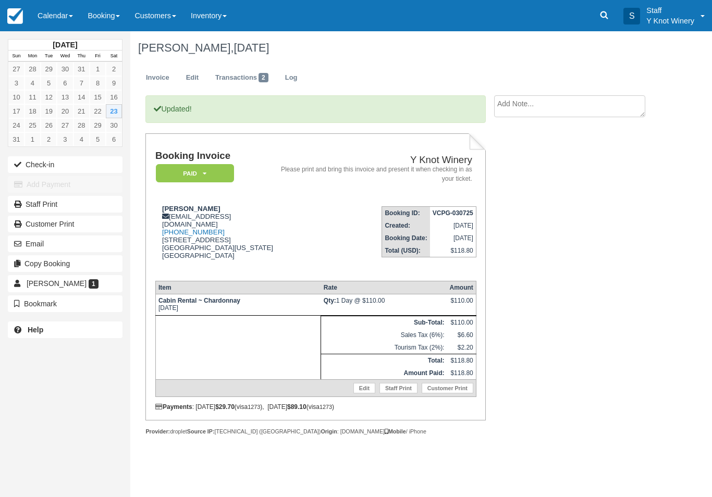
click at [36, 159] on button "Check-in" at bounding box center [65, 164] width 115 height 17
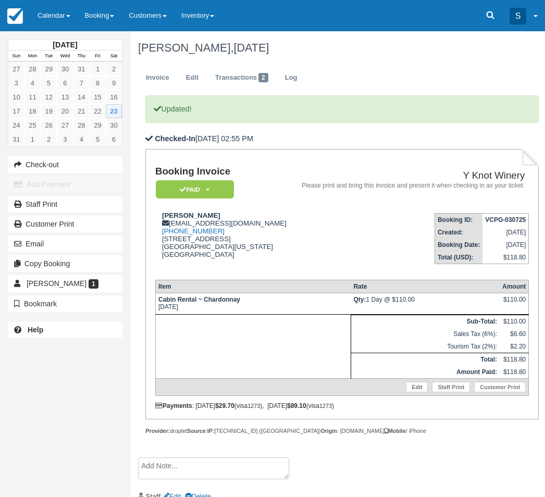
scroll to position [27, 0]
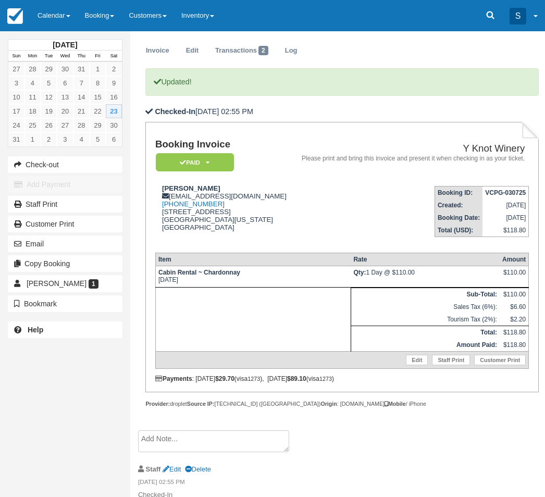
click at [56, 416] on div "August 2025 Sun Mon Tue Wed Thu Fri Sat 27 28 29 30 31 1 2 3 4 5 6 7 8 9 10 11 …" at bounding box center [65, 248] width 130 height 497
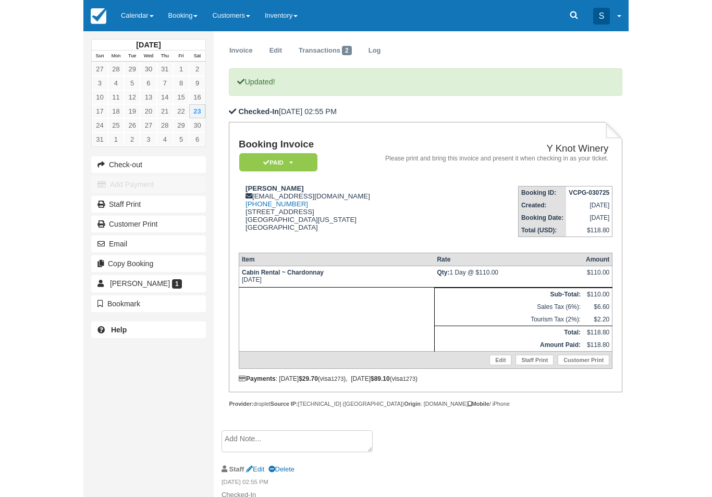
scroll to position [0, 0]
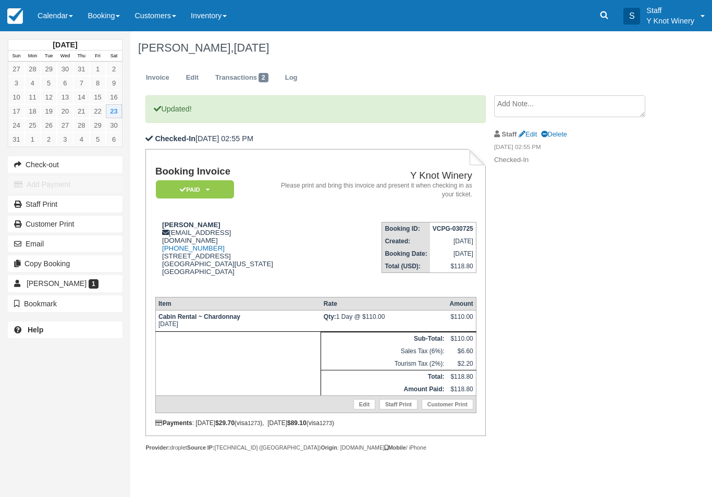
click at [63, 10] on link "Calendar" at bounding box center [55, 15] width 50 height 31
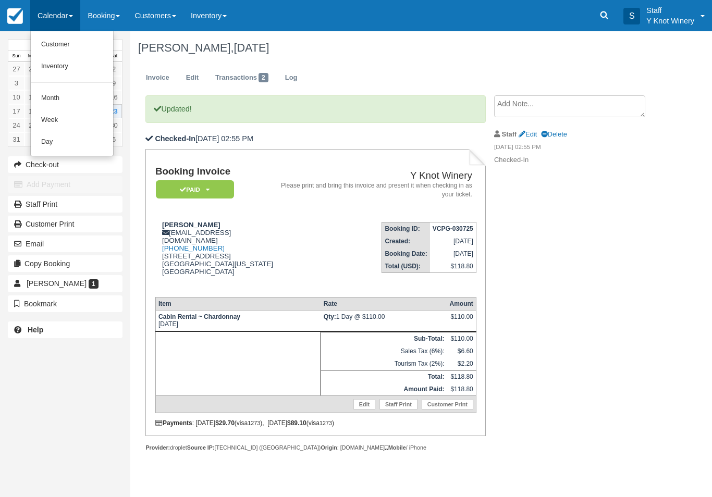
click at [77, 44] on link "Customer" at bounding box center [72, 45] width 82 height 22
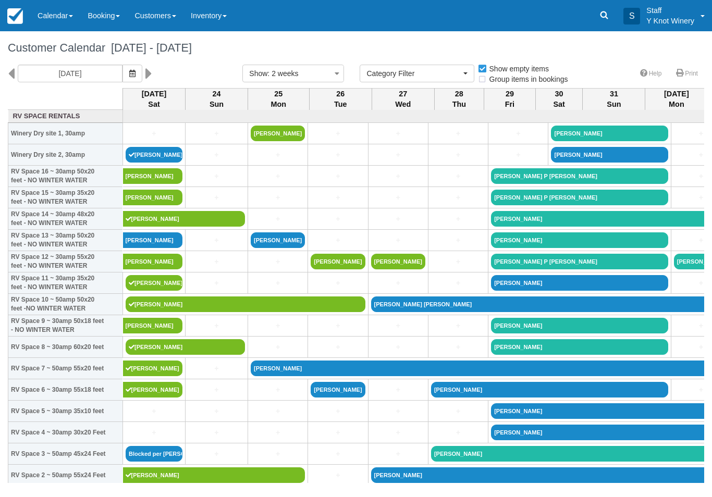
select select
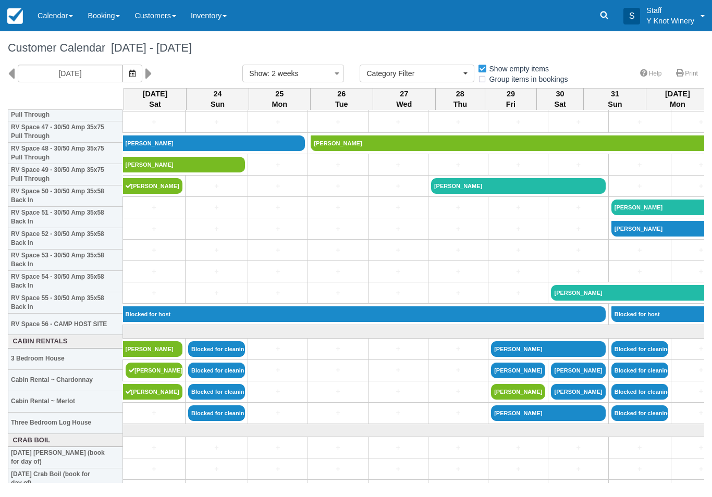
scroll to position [1125, 0]
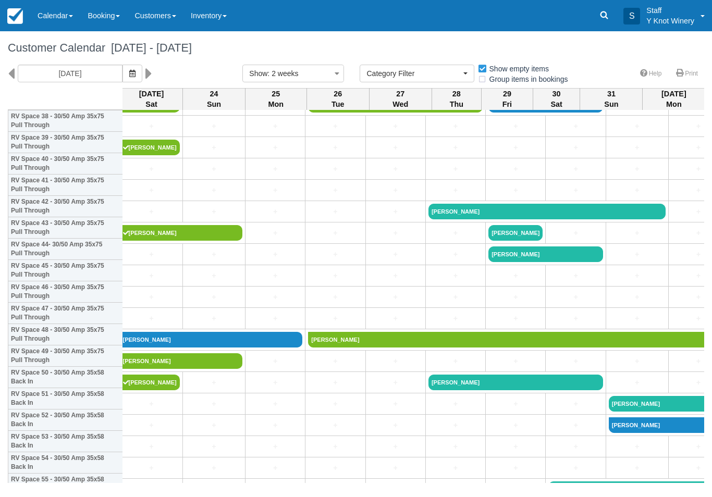
click at [129, 77] on span "button" at bounding box center [132, 73] width 6 height 8
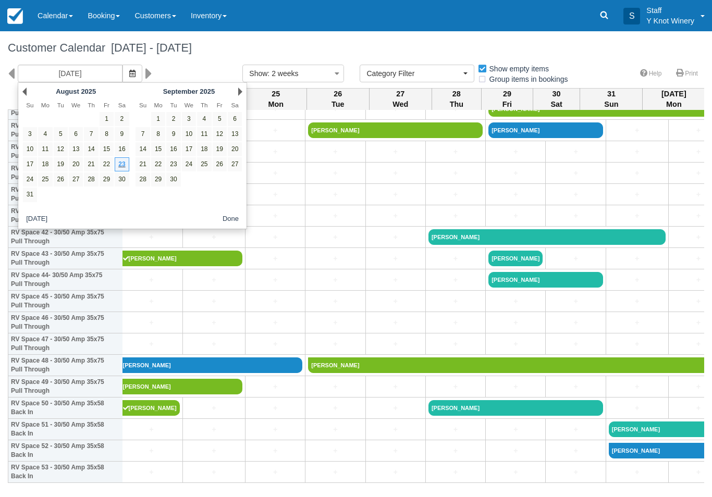
scroll to position [815, 3]
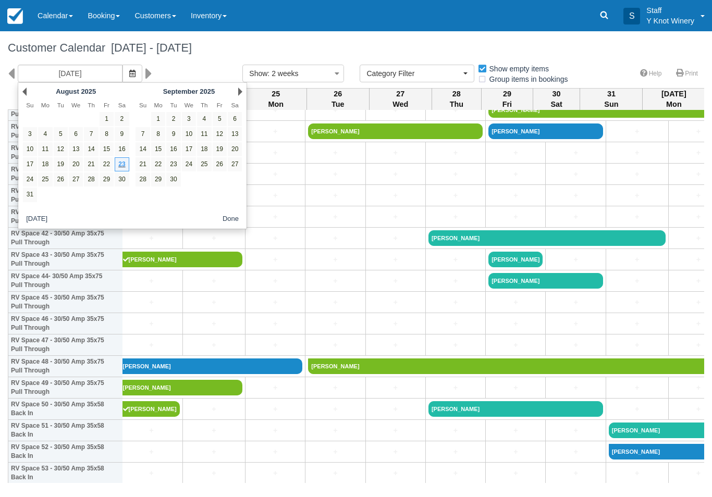
click at [239, 154] on link "20" at bounding box center [235, 149] width 14 height 14
type input "09/20/25"
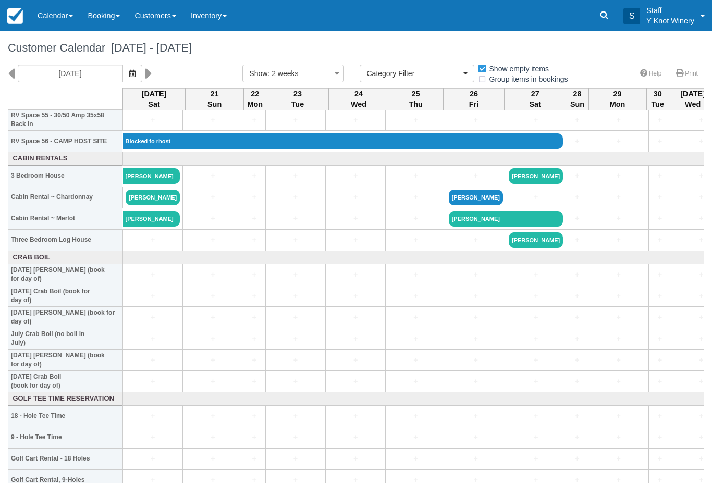
scroll to position [1211, 0]
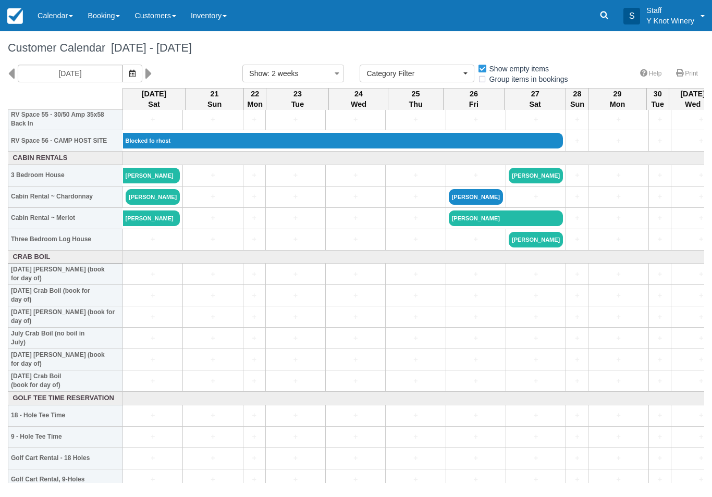
click at [70, 15] on span at bounding box center [71, 16] width 4 height 2
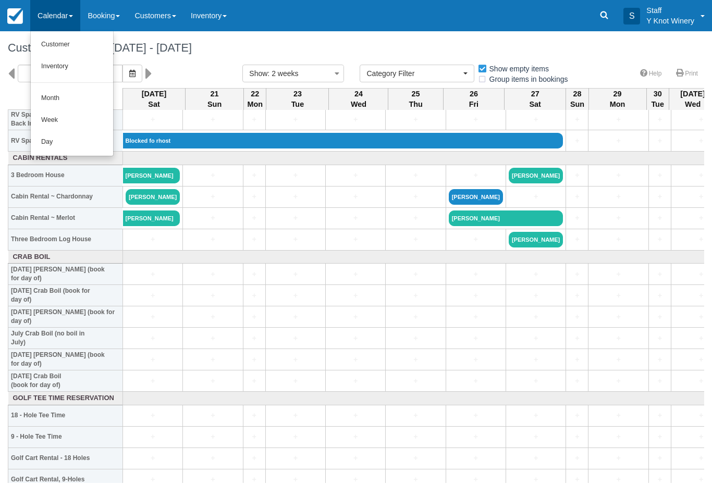
click at [72, 44] on link "Customer" at bounding box center [72, 45] width 82 height 22
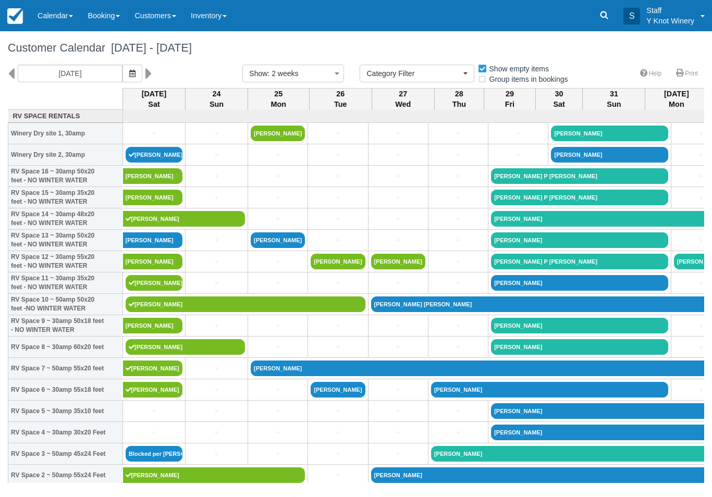
select select
click at [123, 74] on button "button" at bounding box center [133, 74] width 20 height 18
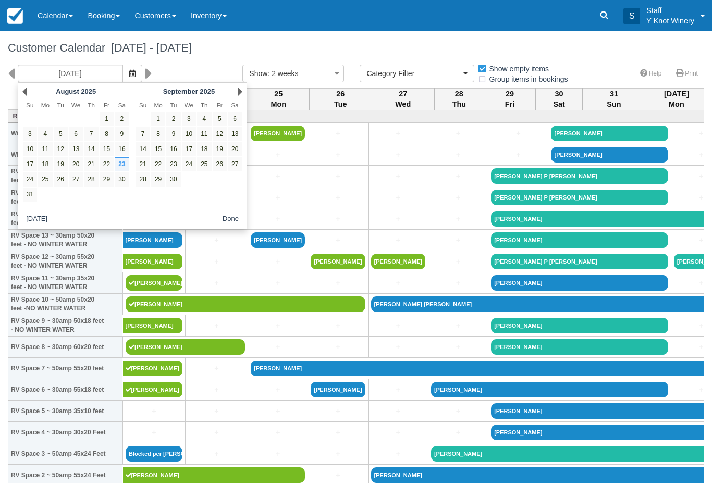
click at [112, 180] on link "29" at bounding box center [107, 180] width 14 height 14
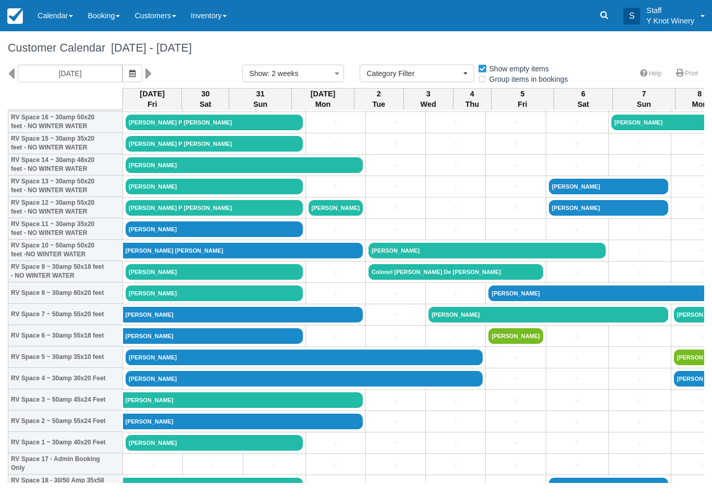
scroll to position [54, 0]
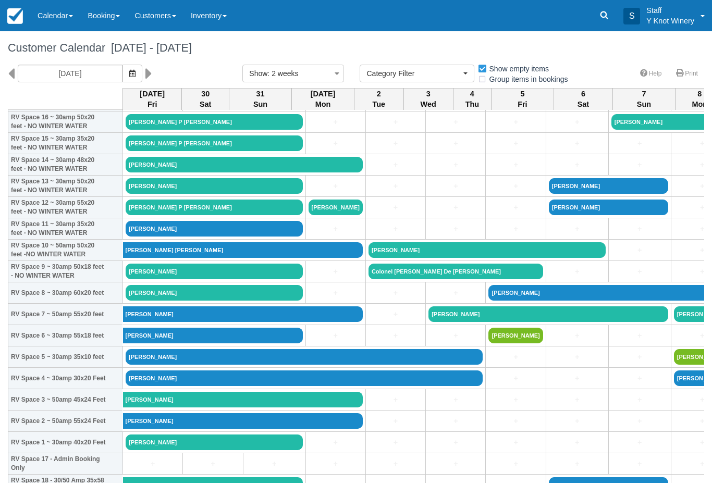
click at [123, 67] on button "button" at bounding box center [133, 74] width 20 height 18
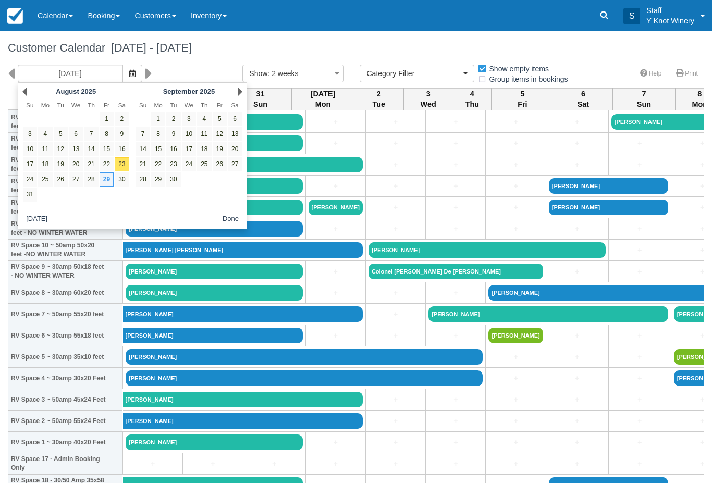
click at [34, 177] on link "24" at bounding box center [30, 180] width 14 height 14
type input "08/24/25"
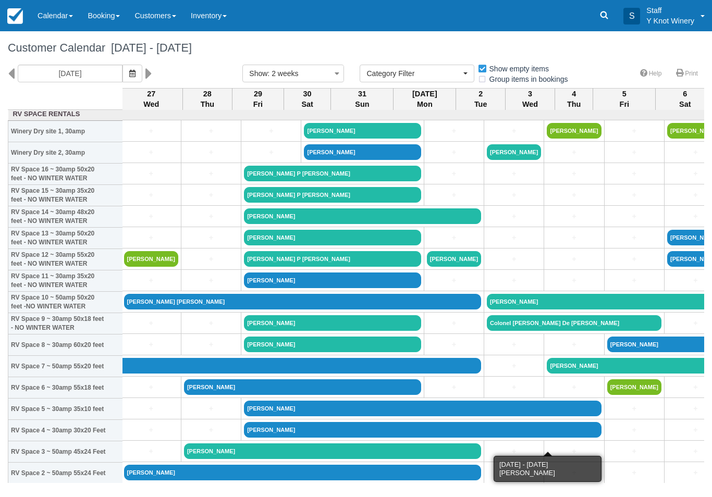
scroll to position [2, 191]
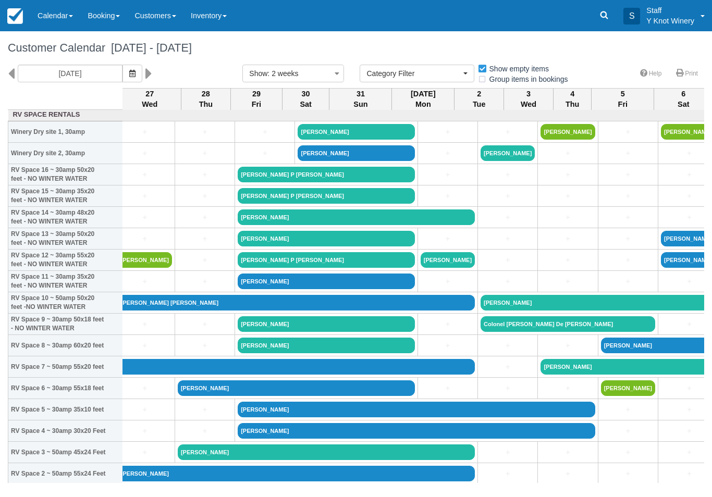
click at [261, 439] on link "Rick williams" at bounding box center [416, 431] width 357 height 16
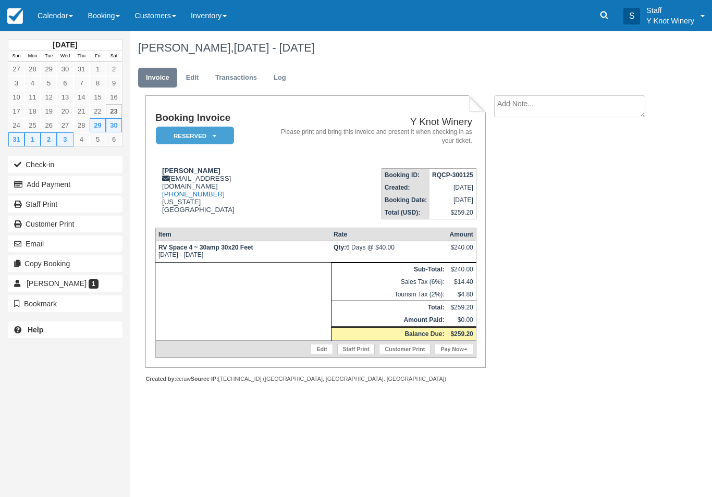
click at [199, 76] on link "Edit" at bounding box center [192, 78] width 28 height 20
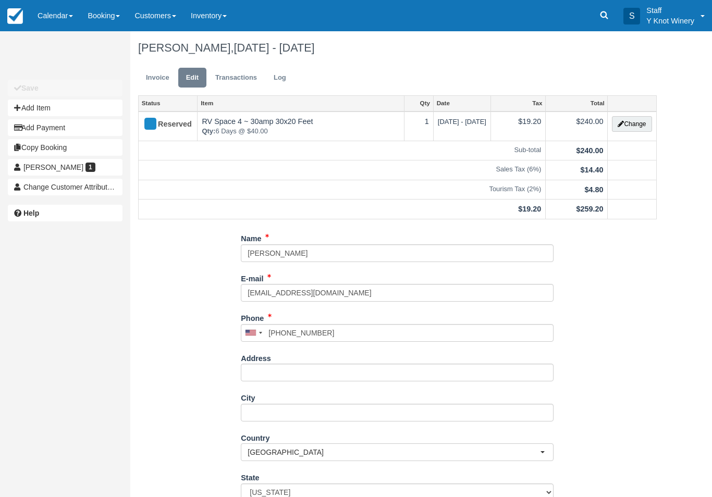
click at [638, 123] on button "Change" at bounding box center [632, 124] width 40 height 16
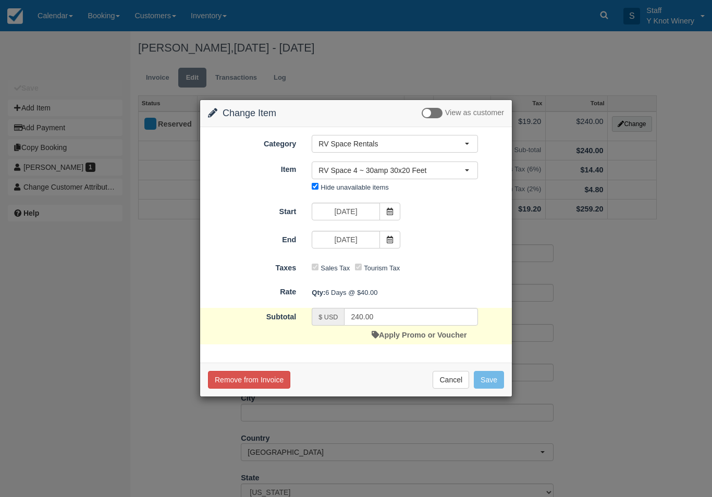
click at [456, 379] on button "Cancel" at bounding box center [451, 380] width 37 height 18
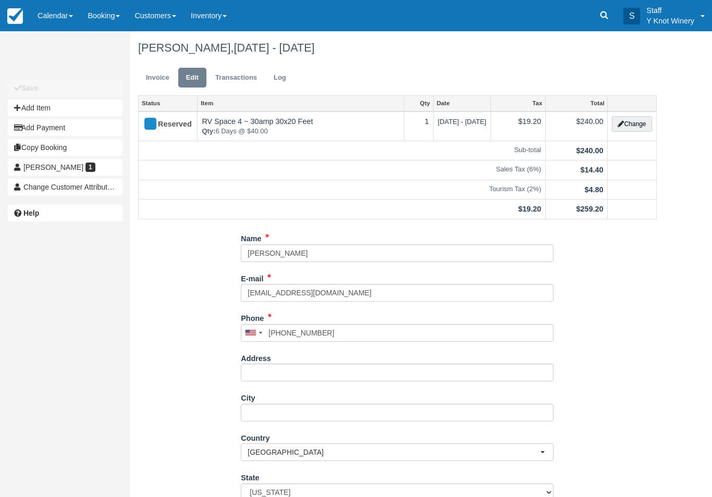
click at [64, 10] on link "Calendar" at bounding box center [55, 15] width 50 height 31
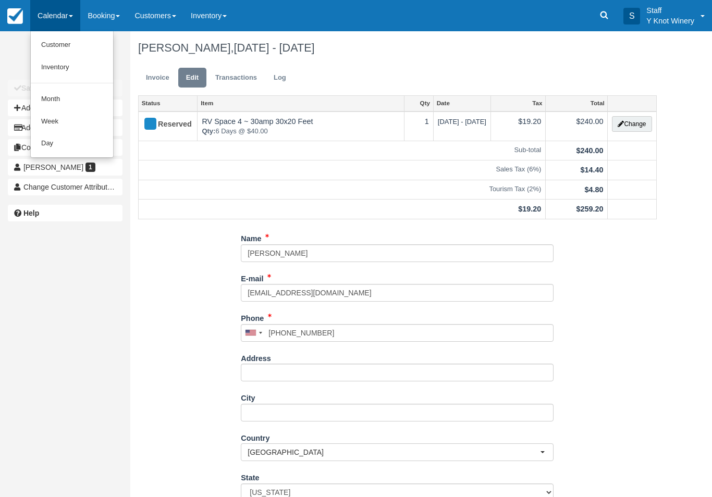
click at [73, 47] on link "Customer" at bounding box center [72, 45] width 82 height 22
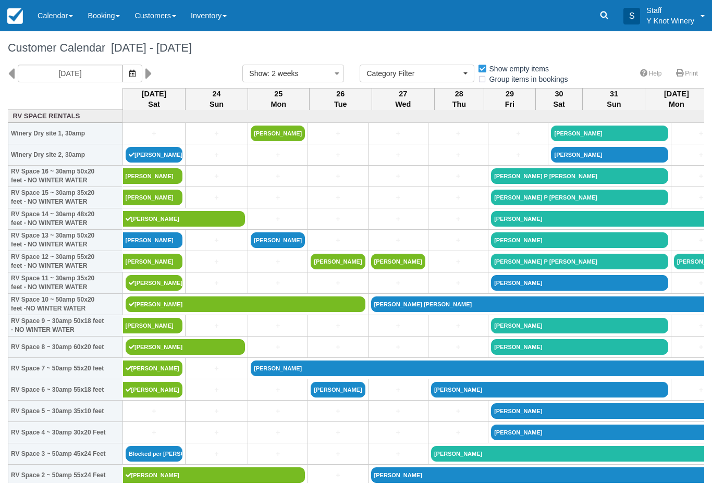
select select
click at [129, 69] on span "button" at bounding box center [132, 73] width 6 height 8
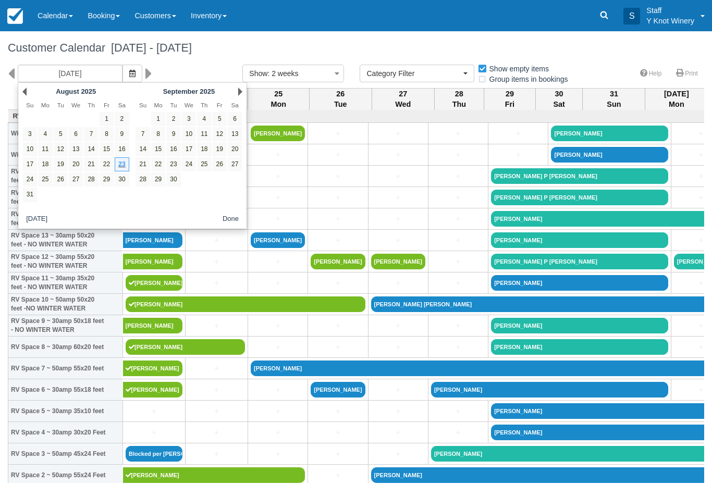
click at [105, 177] on link "29" at bounding box center [107, 180] width 14 height 14
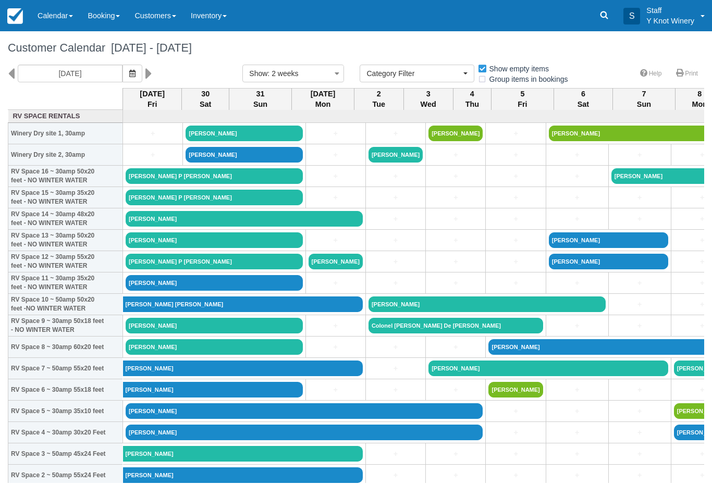
click at [123, 70] on button "button" at bounding box center [133, 74] width 20 height 18
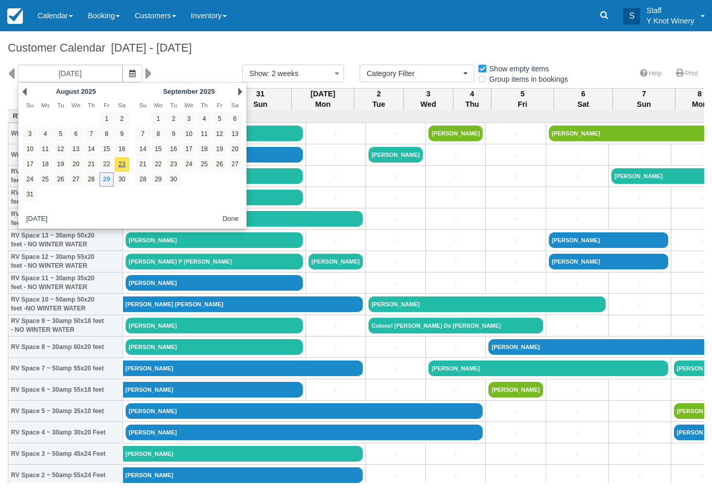
click at [51, 179] on link "25" at bounding box center [45, 180] width 14 height 14
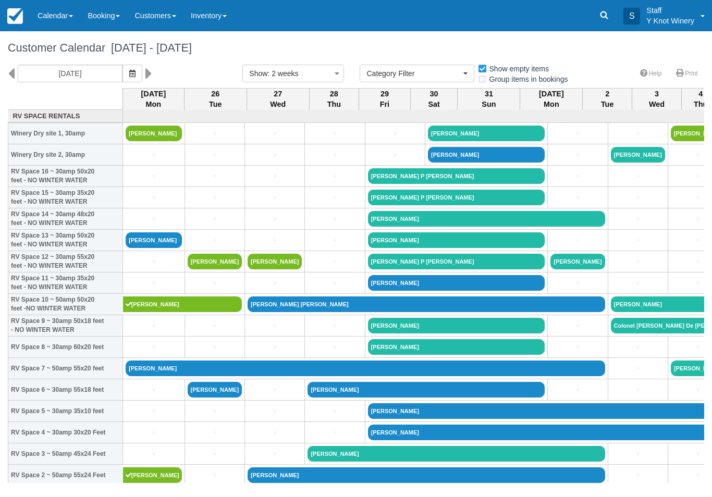
click at [123, 73] on button "button" at bounding box center [133, 74] width 20 height 18
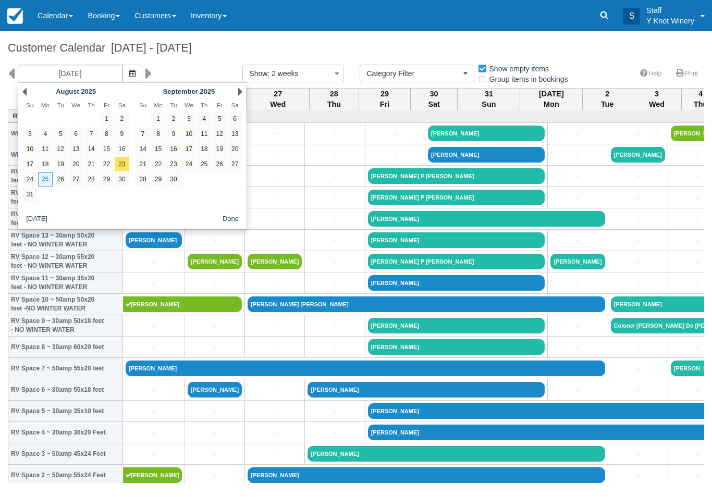
click at [39, 182] on link "25" at bounding box center [45, 180] width 14 height 14
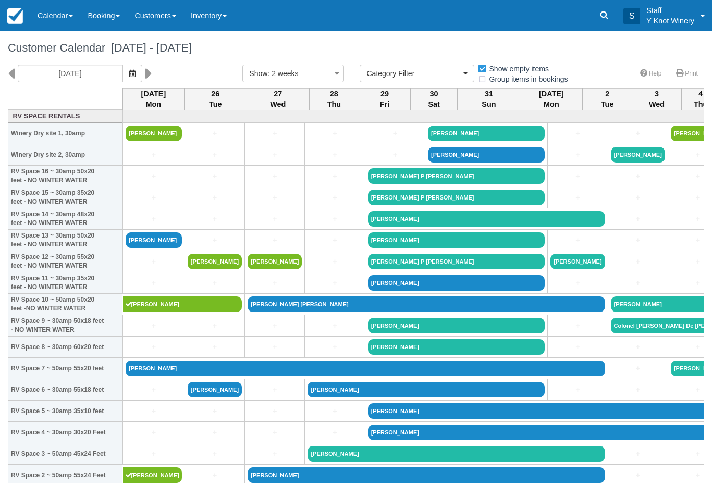
click at [129, 77] on icon "button" at bounding box center [132, 73] width 6 height 7
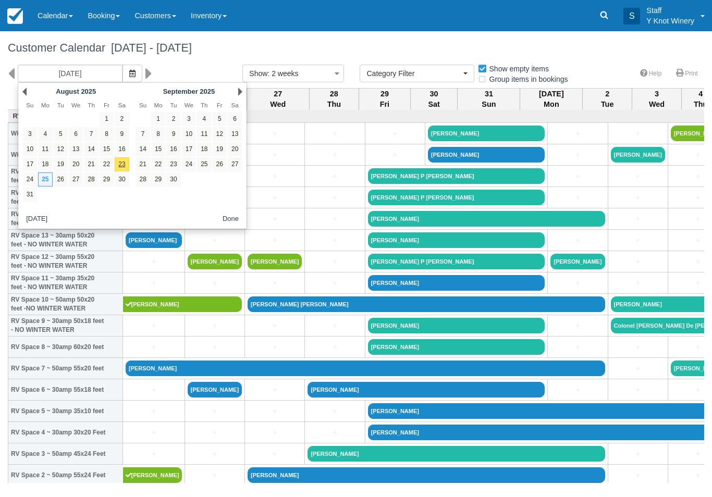
click at [32, 177] on link "24" at bounding box center [30, 180] width 14 height 14
type input "08/24/25"
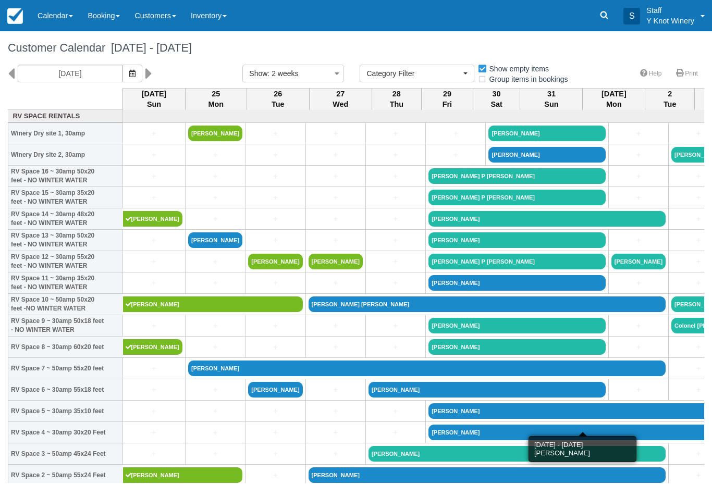
click at [444, 418] on link "[PERSON_NAME]" at bounding box center [607, 412] width 357 height 16
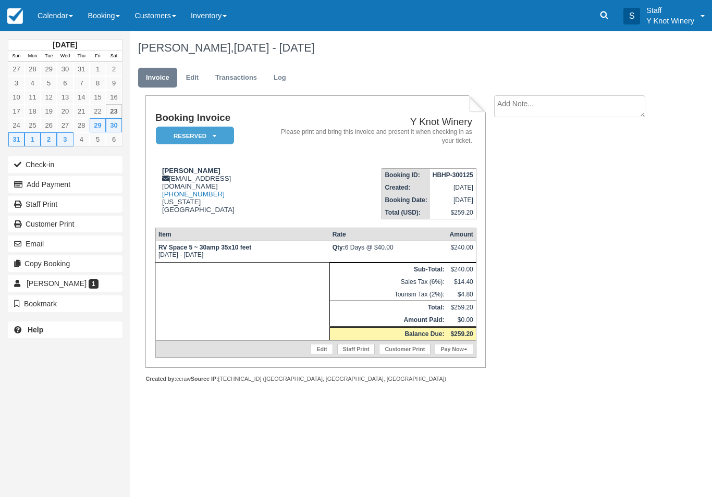
click at [196, 75] on link "Edit" at bounding box center [192, 78] width 28 height 20
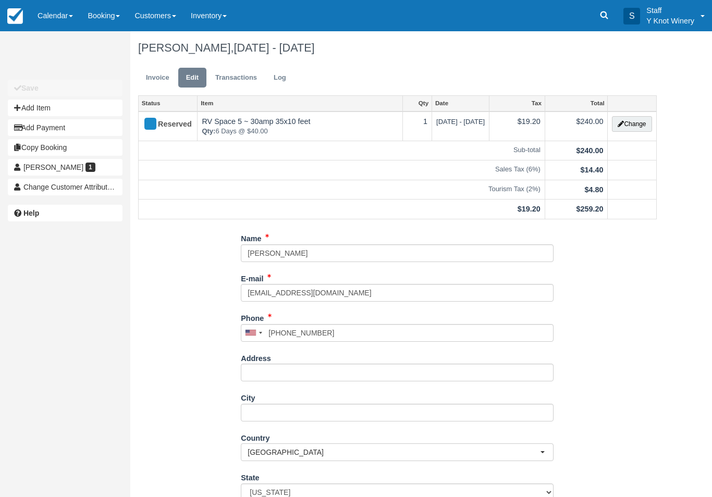
click at [633, 119] on button "Change" at bounding box center [632, 124] width 40 height 16
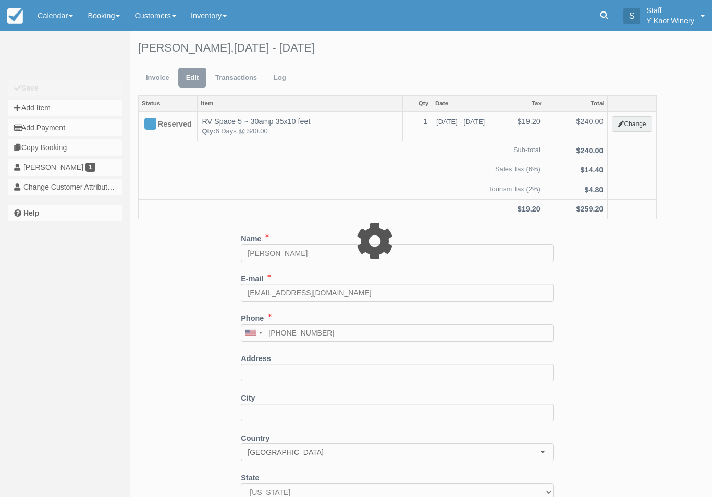
type input "240.00"
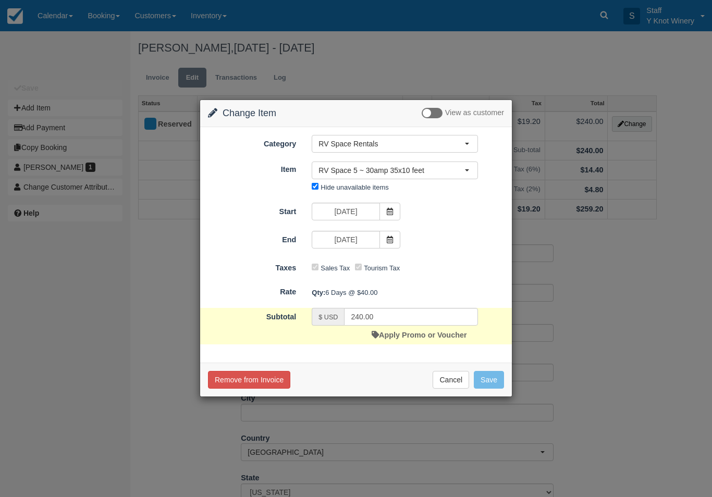
click at [394, 214] on span at bounding box center [390, 212] width 21 height 18
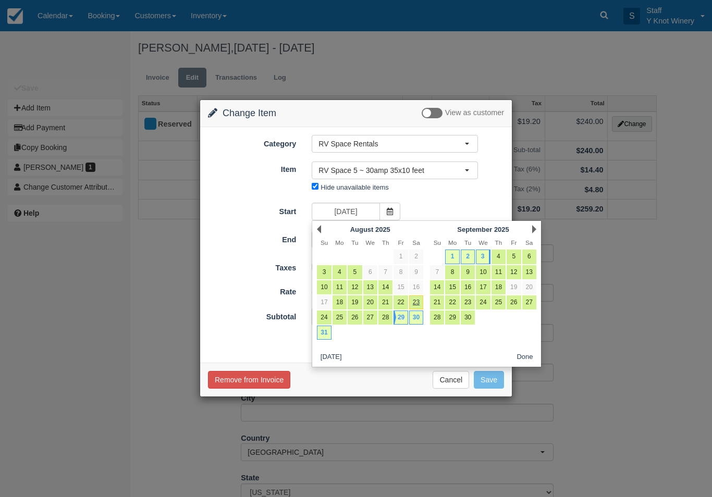
click at [327, 318] on link "24" at bounding box center [324, 318] width 14 height 14
type input "[DATE]"
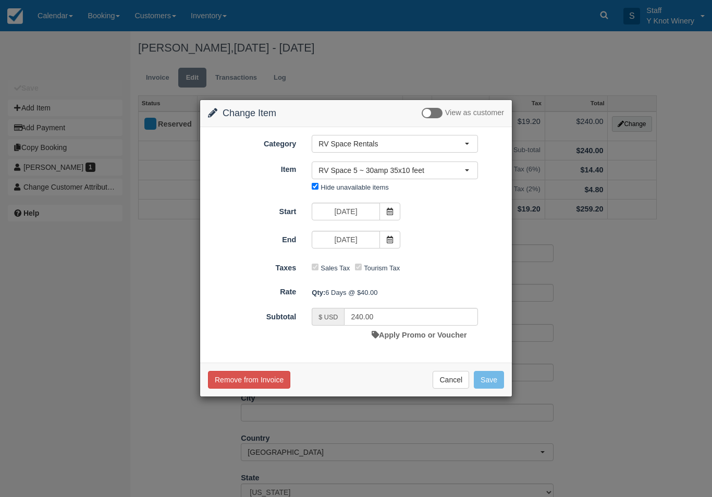
type input "440.00"
click at [496, 380] on button "Save" at bounding box center [489, 380] width 30 height 18
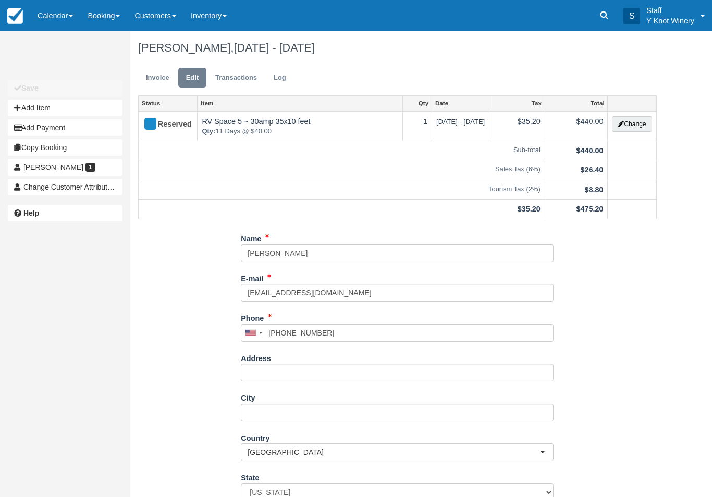
click at [58, 11] on link "Calendar" at bounding box center [55, 15] width 50 height 31
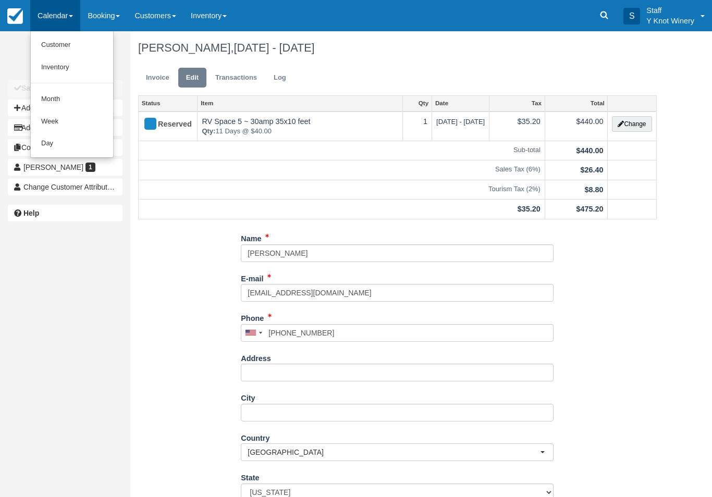
click at [77, 46] on link "Customer" at bounding box center [72, 45] width 82 height 22
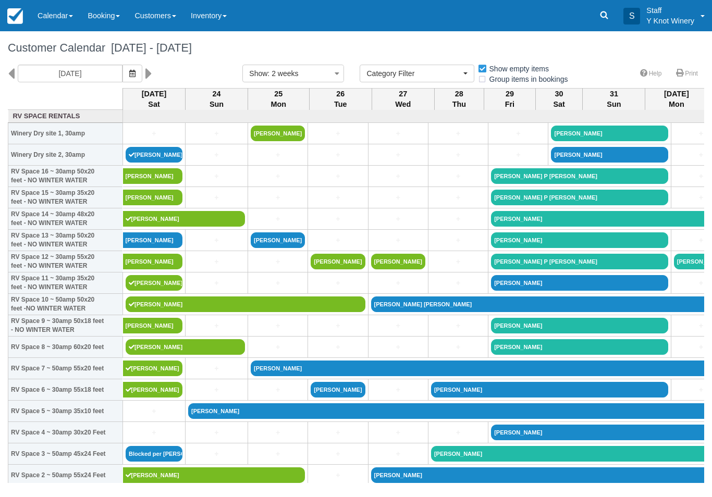
select select
click at [129, 76] on icon "button" at bounding box center [132, 73] width 6 height 7
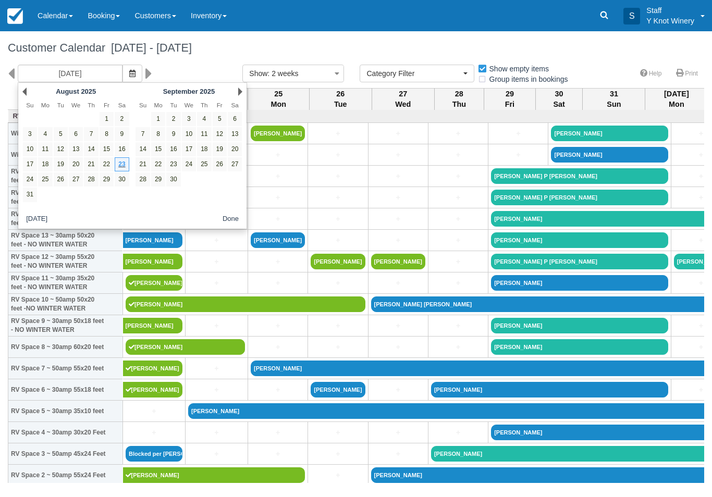
click at [107, 183] on link "29" at bounding box center [107, 180] width 14 height 14
type input "08/29/25"
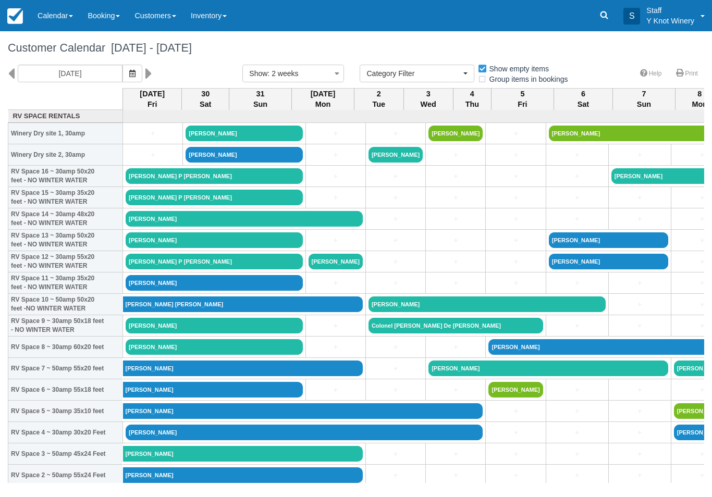
click at [149, 441] on link "[PERSON_NAME]" at bounding box center [304, 433] width 357 height 16
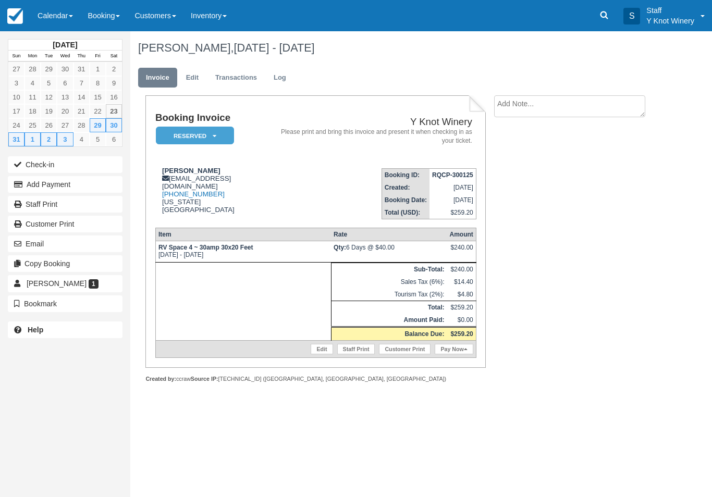
click at [193, 77] on link "Edit" at bounding box center [192, 78] width 28 height 20
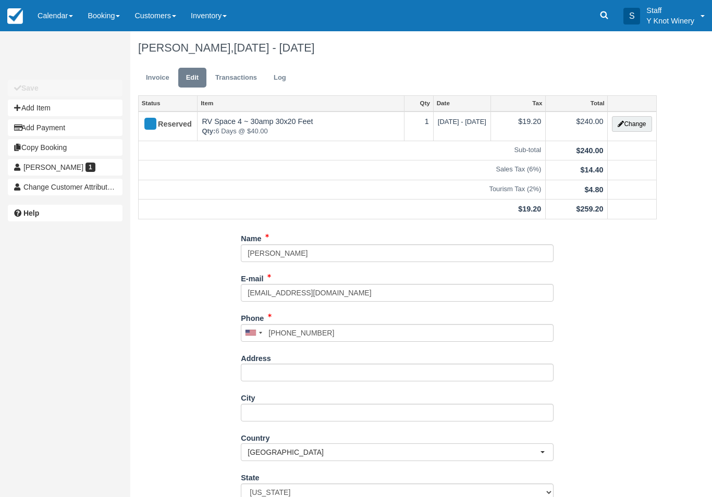
click at [630, 129] on button "Change" at bounding box center [632, 124] width 40 height 16
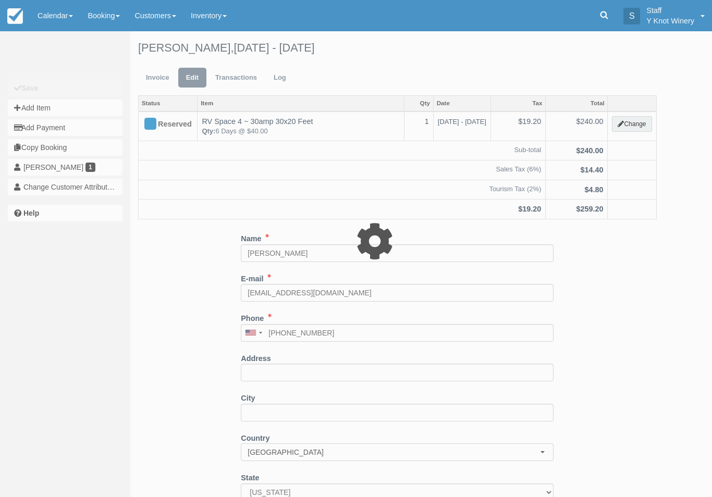
type input "240.00"
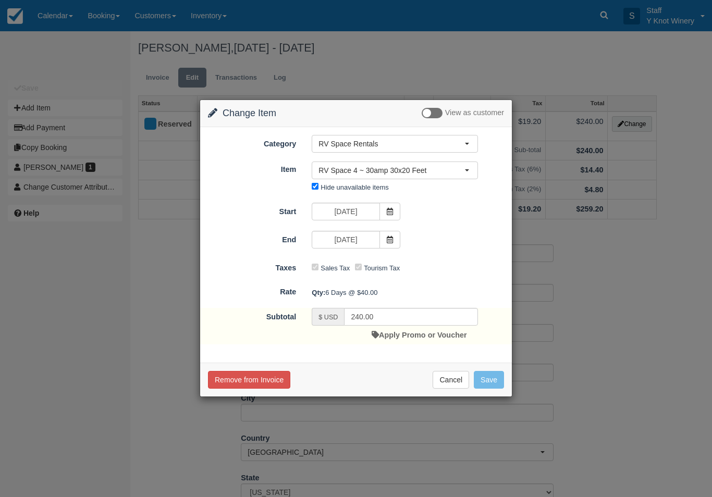
click at [392, 212] on icon at bounding box center [389, 211] width 7 height 7
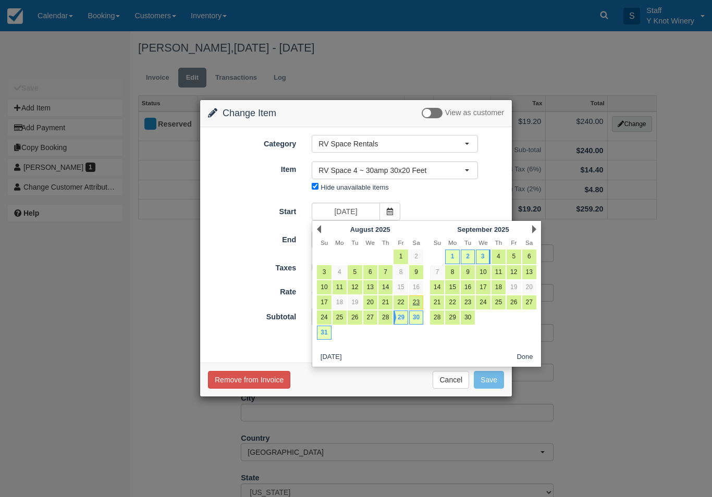
click at [325, 318] on link "24" at bounding box center [324, 318] width 14 height 14
type input "08/24/25"
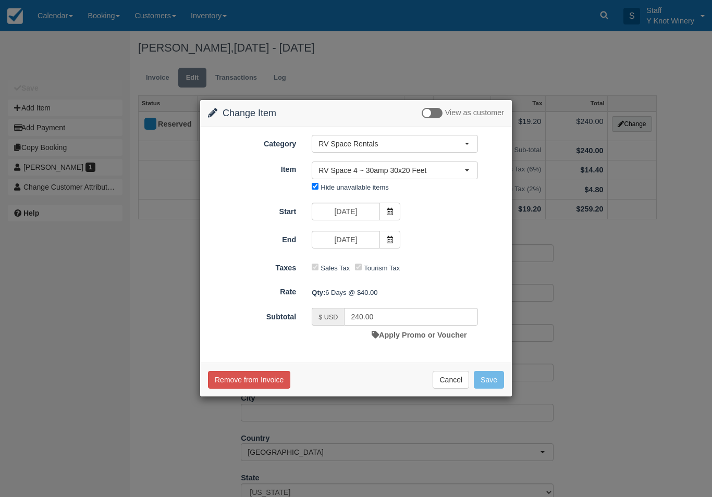
type input "440.00"
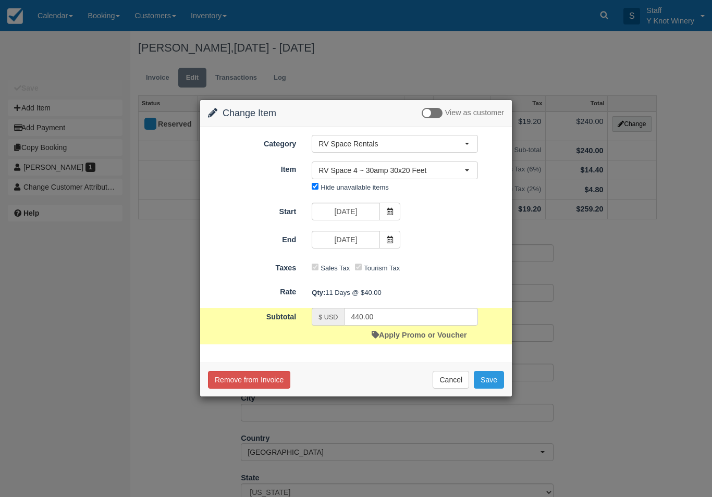
click at [493, 380] on button "Save" at bounding box center [489, 380] width 30 height 18
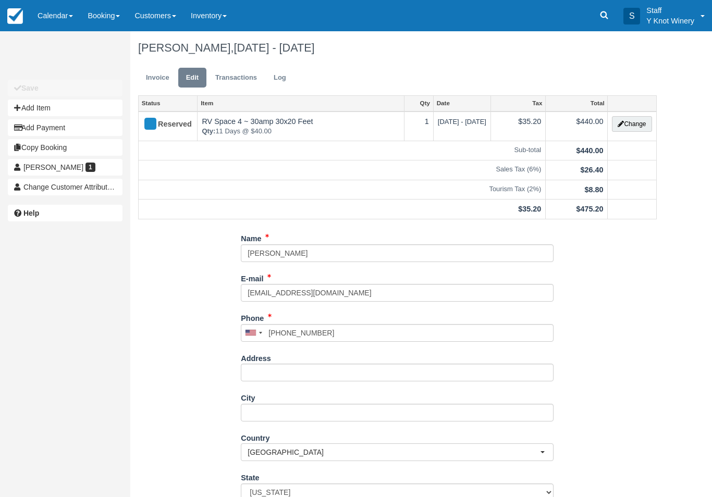
click at [52, 6] on link "Calendar" at bounding box center [55, 15] width 50 height 31
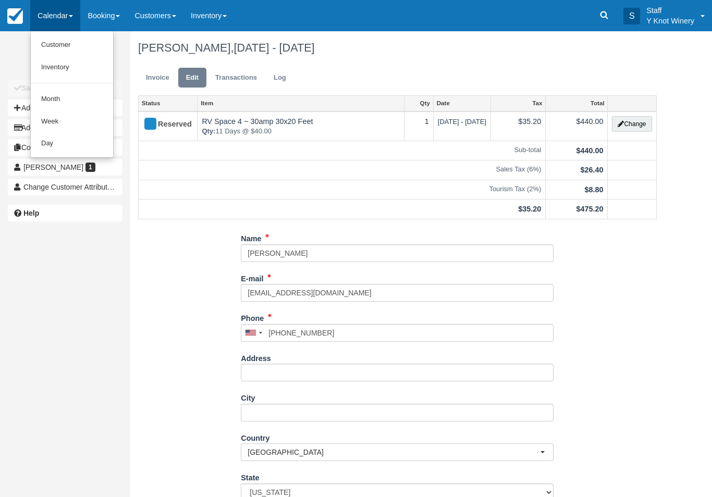
click at [76, 43] on link "Customer" at bounding box center [72, 45] width 82 height 22
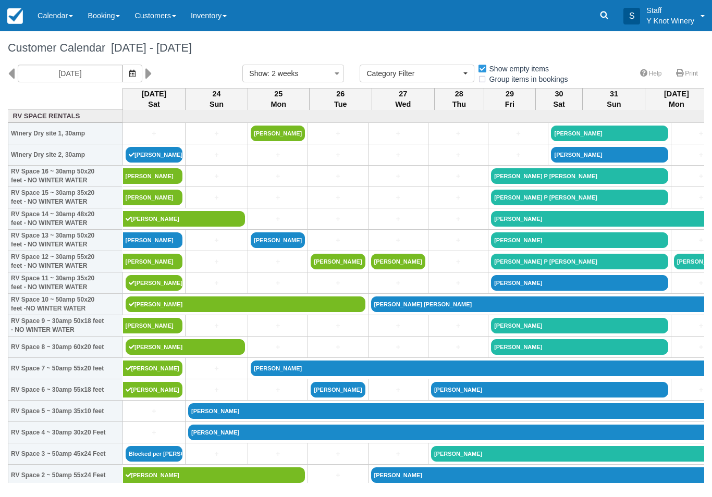
select select
click at [221, 419] on link "[PERSON_NAME]" at bounding box center [518, 412] width 661 height 16
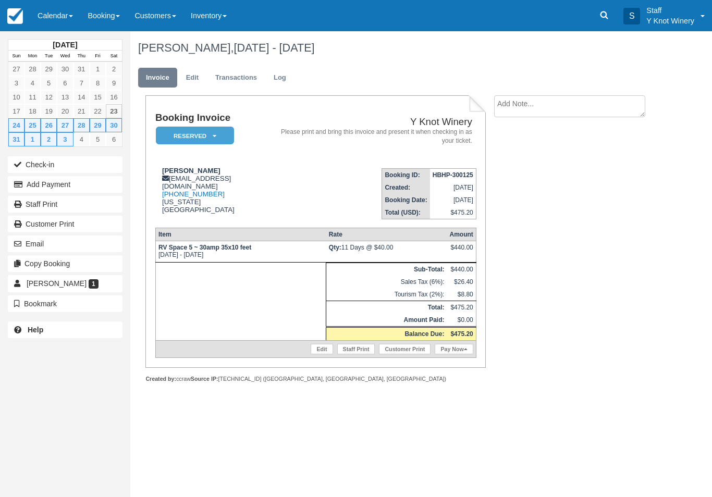
click at [64, 9] on link "Calendar" at bounding box center [55, 15] width 50 height 31
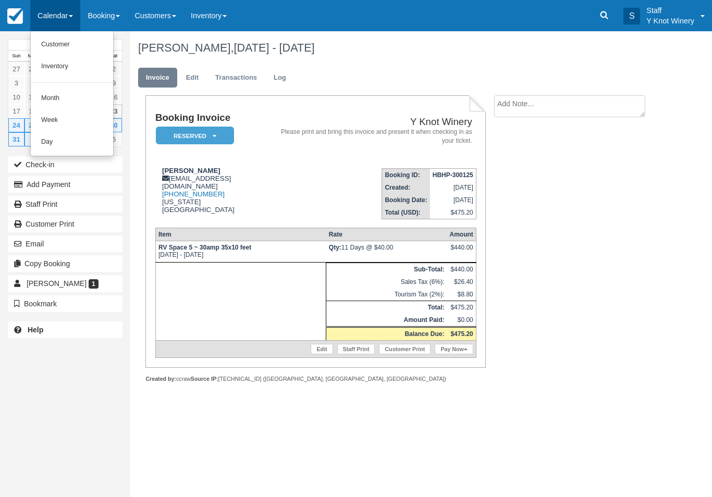
click at [74, 44] on link "Customer" at bounding box center [72, 45] width 82 height 22
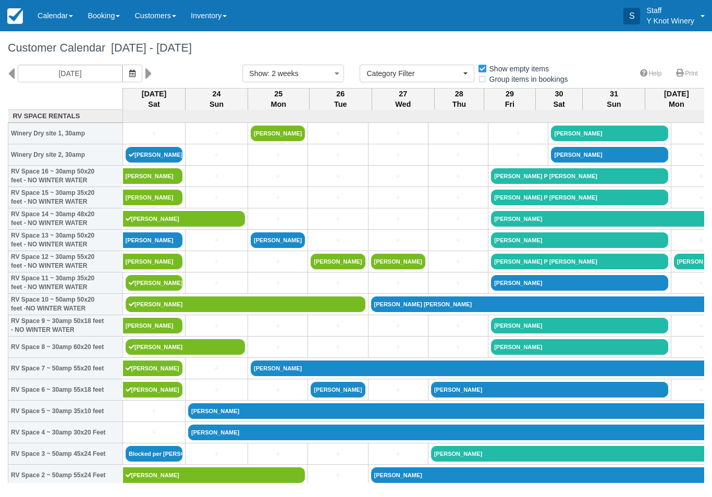
select select
click at [129, 71] on icon "button" at bounding box center [132, 73] width 6 height 7
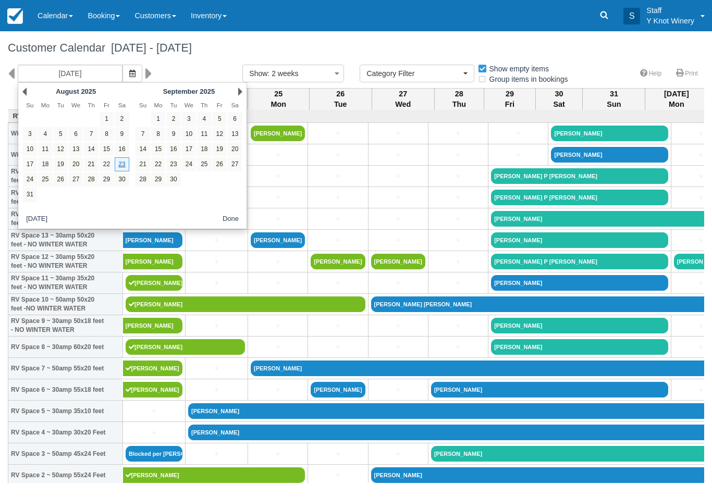
click at [29, 177] on link "24" at bounding box center [30, 180] width 14 height 14
type input "[DATE]"
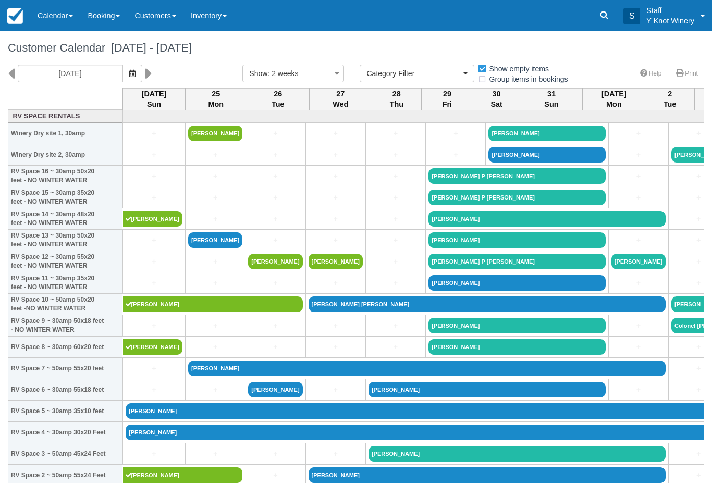
click at [149, 441] on link "[PERSON_NAME]" at bounding box center [456, 433] width 661 height 16
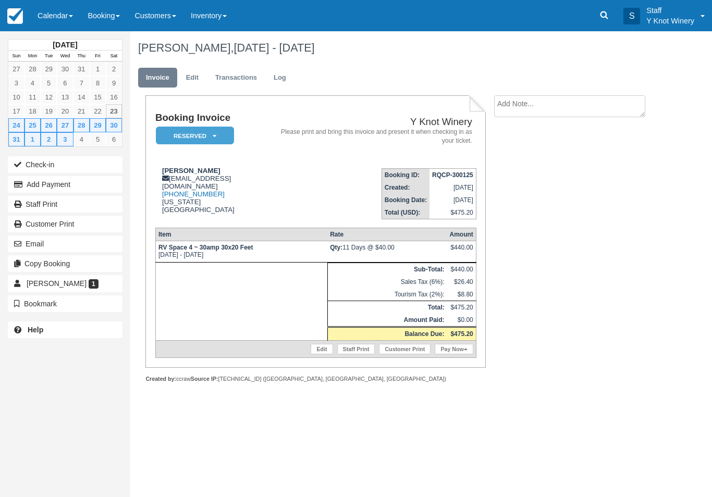
click at [93, 179] on button "Add Payment" at bounding box center [65, 184] width 115 height 17
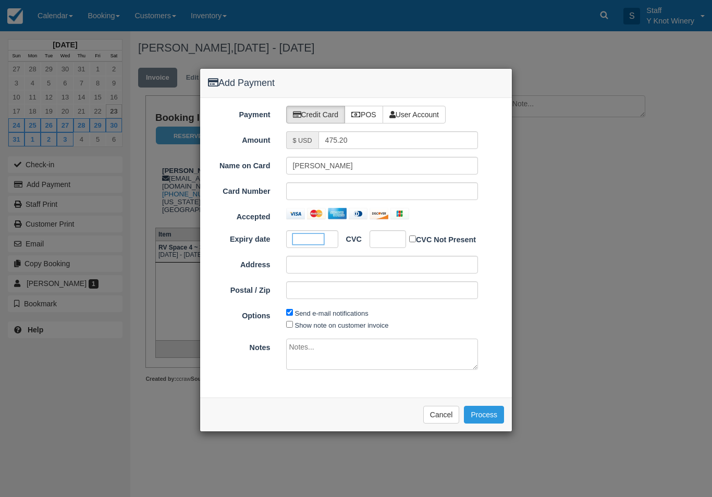
click at [298, 185] on div at bounding box center [382, 192] width 192 height 18
click at [310, 232] on div at bounding box center [312, 239] width 52 height 18
click at [306, 232] on div at bounding box center [312, 239] width 52 height 18
click at [488, 407] on button "Process" at bounding box center [484, 415] width 40 height 18
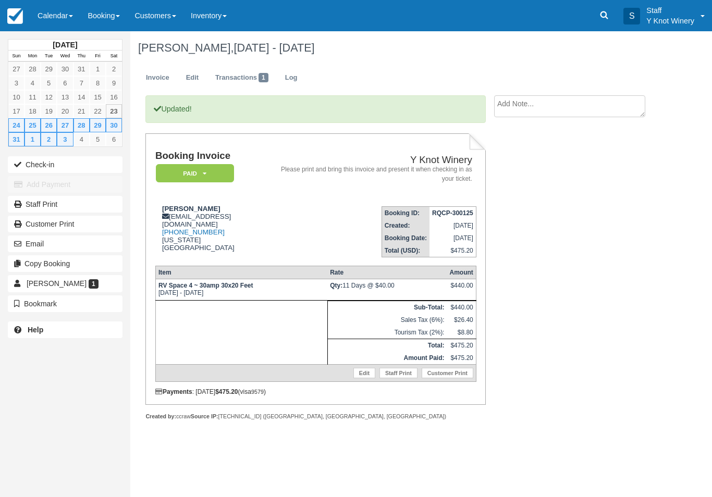
click at [59, 4] on link "Calendar" at bounding box center [55, 15] width 50 height 31
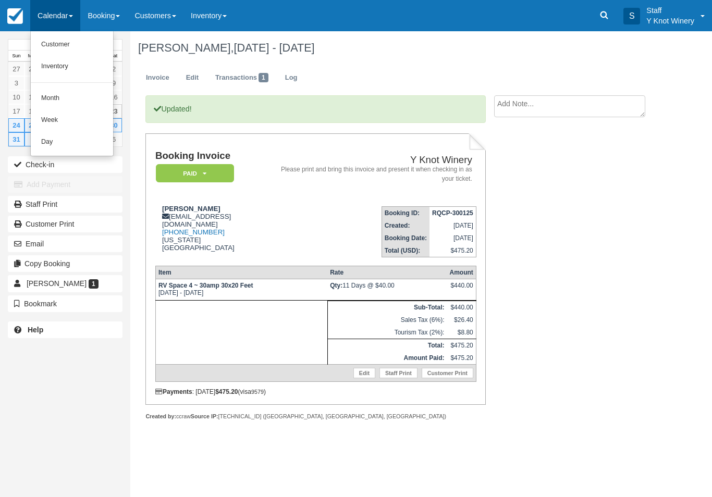
click at [74, 43] on link "Customer" at bounding box center [72, 45] width 82 height 22
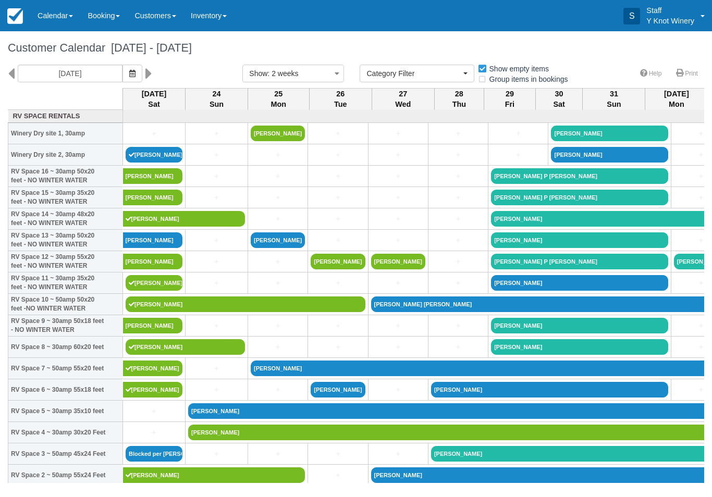
select select
click at [129, 72] on icon "button" at bounding box center [132, 73] width 6 height 7
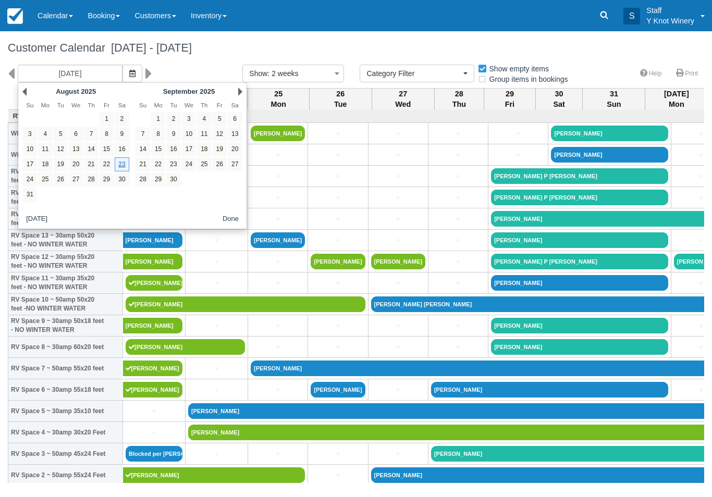
click at [31, 178] on link "24" at bounding box center [30, 180] width 14 height 14
type input "08/24/25"
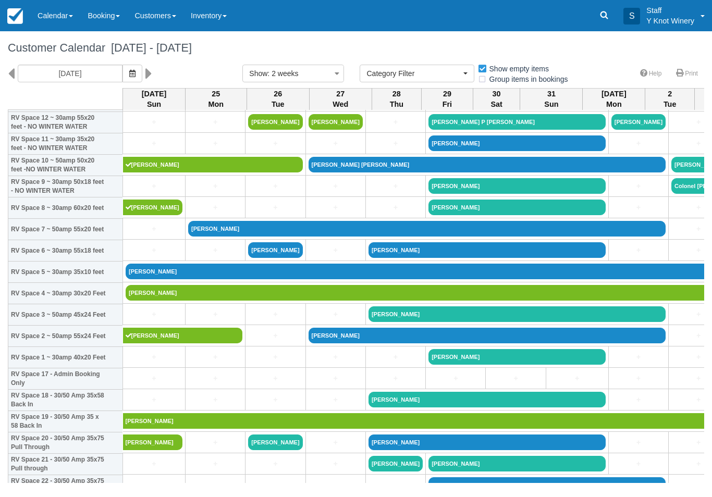
scroll to position [140, 0]
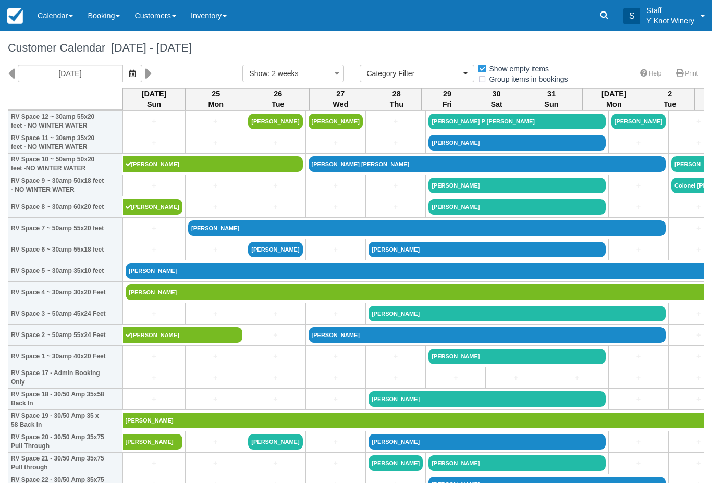
click at [149, 278] on link "[PERSON_NAME]" at bounding box center [456, 271] width 661 height 16
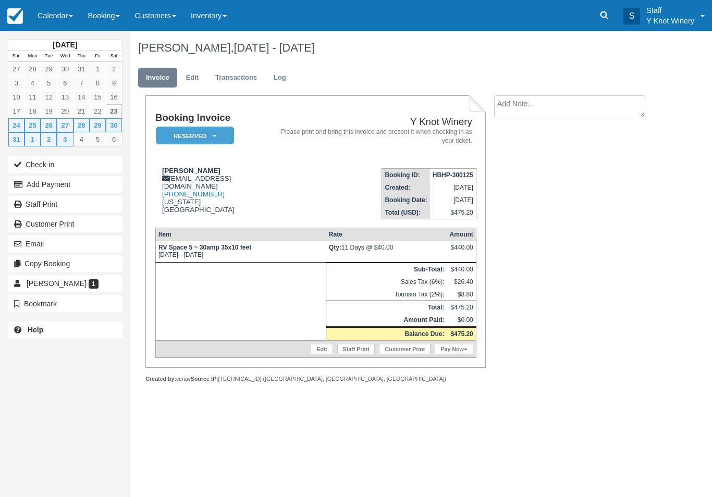
click at [92, 184] on button "Add Payment" at bounding box center [65, 184] width 115 height 17
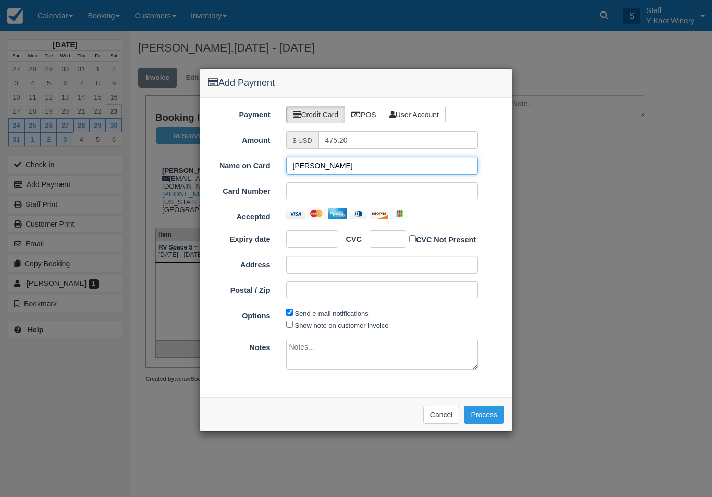
click at [307, 163] on input "[PERSON_NAME]" at bounding box center [382, 166] width 192 height 18
click at [372, 243] on div at bounding box center [388, 239] width 37 height 18
click at [492, 409] on button "Process" at bounding box center [484, 415] width 40 height 18
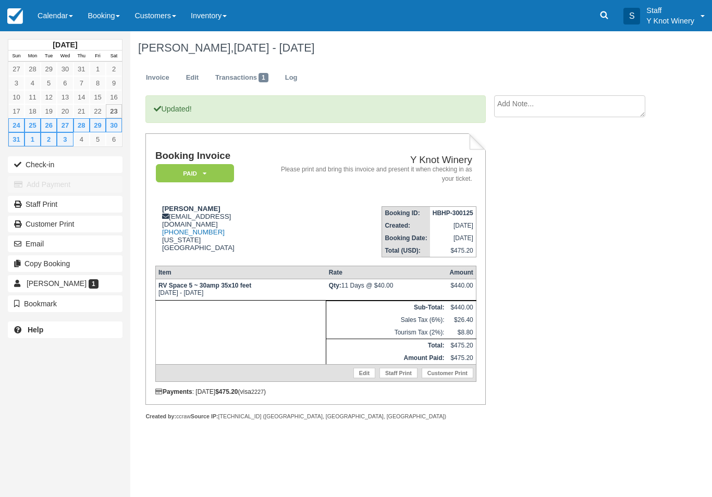
click at [84, 237] on button "Email" at bounding box center [65, 244] width 115 height 17
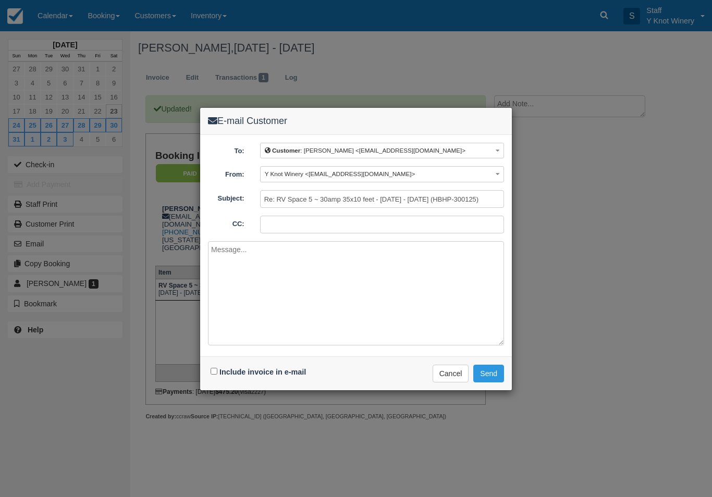
click at [496, 374] on button "Send" at bounding box center [489, 374] width 31 height 18
click at [221, 372] on label "Include invoice in e-mail" at bounding box center [263, 372] width 87 height 8
click at [217, 372] on input "Include invoice in e-mail" at bounding box center [214, 371] width 7 height 7
checkbox input "true"
click at [490, 374] on button "Send" at bounding box center [489, 374] width 31 height 18
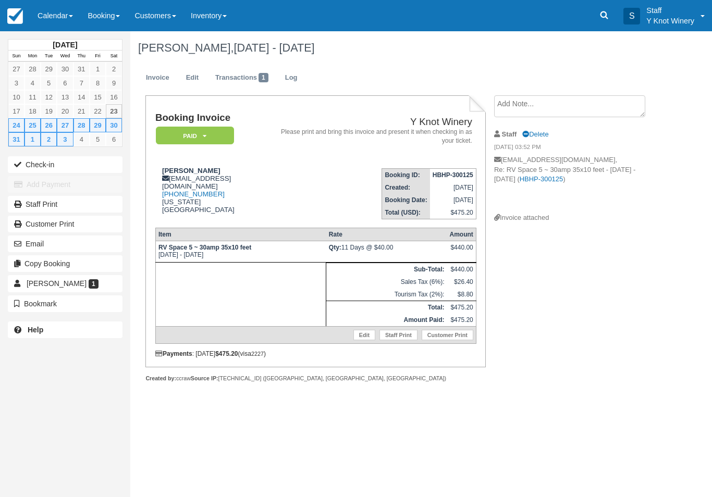
click at [61, 13] on link "Calendar" at bounding box center [55, 15] width 50 height 31
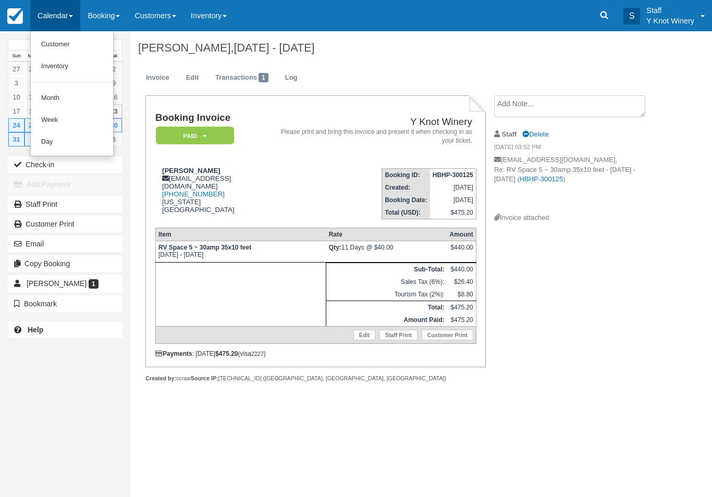
click at [68, 47] on link "Customer" at bounding box center [72, 45] width 82 height 22
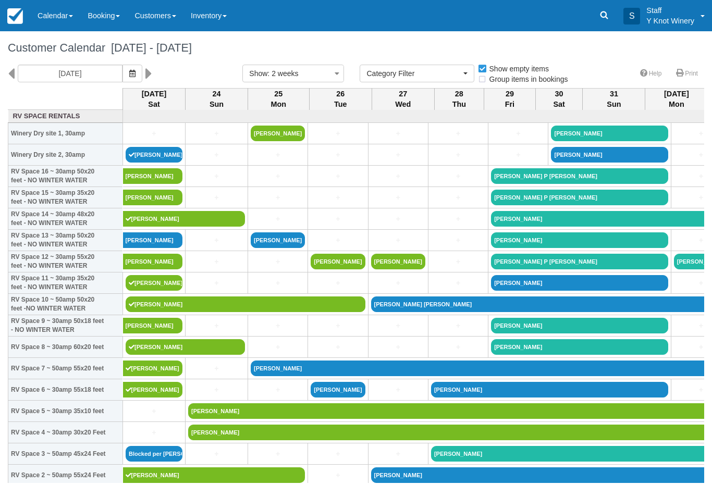
select select
click at [129, 72] on icon "button" at bounding box center [132, 73] width 6 height 7
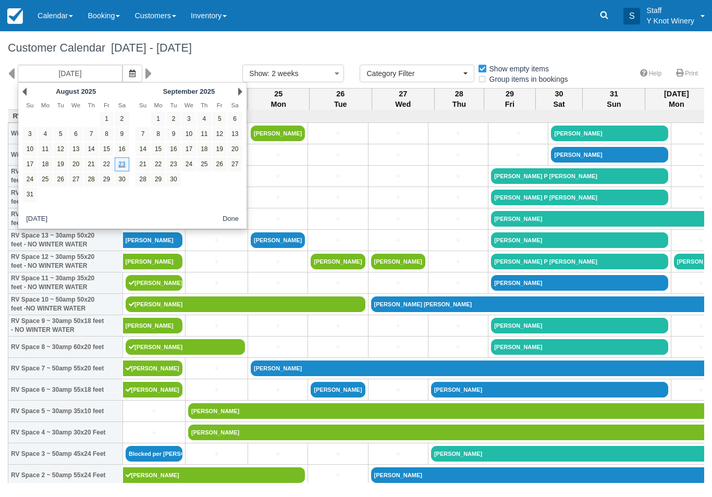
click at [59, 182] on link "26" at bounding box center [61, 180] width 14 height 14
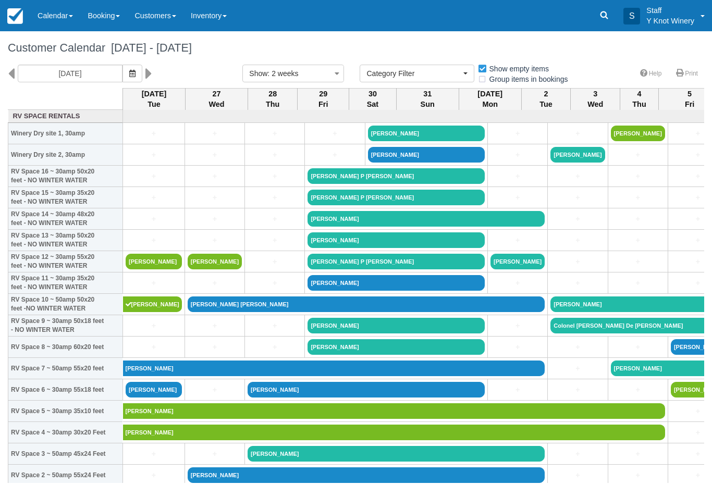
click at [129, 74] on icon "button" at bounding box center [132, 73] width 6 height 7
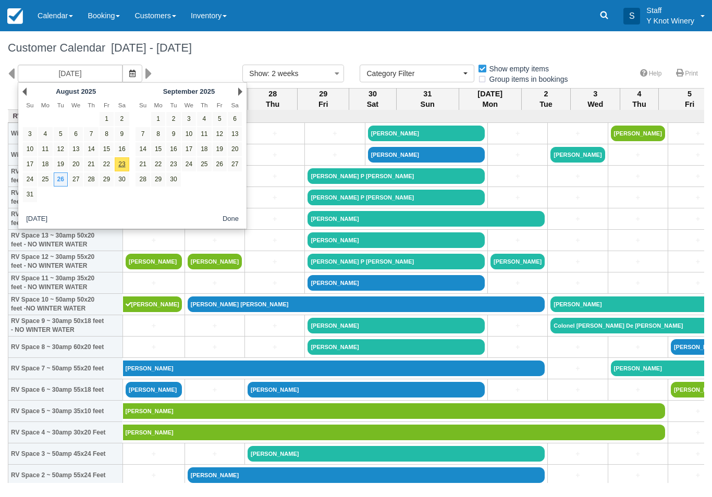
click at [32, 182] on link "24" at bounding box center [30, 180] width 14 height 14
type input "08/24/25"
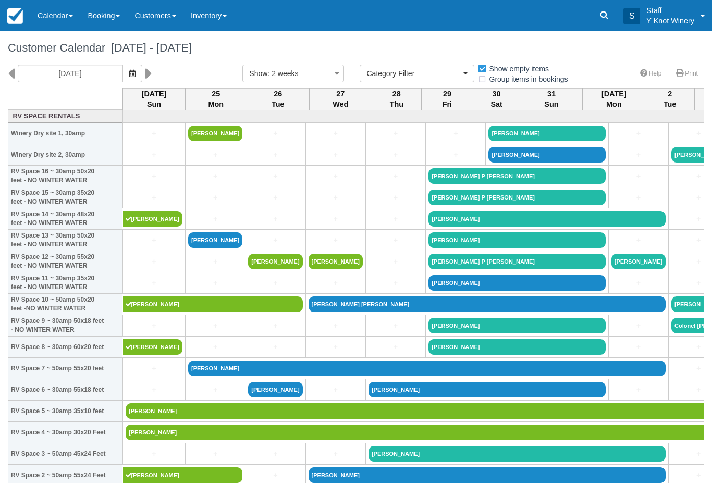
click at [160, 441] on link "Rick williams" at bounding box center [456, 433] width 661 height 16
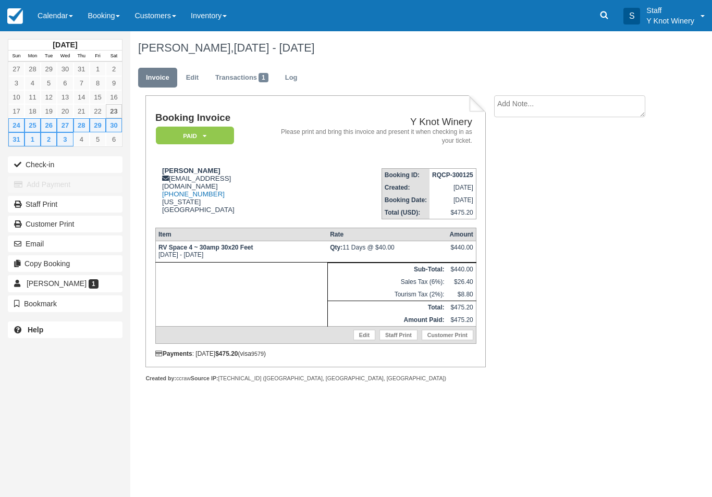
click at [91, 244] on button "Email" at bounding box center [65, 244] width 115 height 17
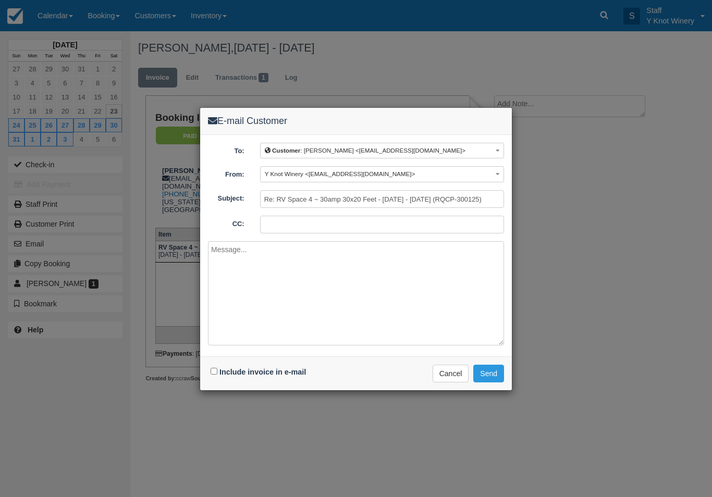
click at [226, 371] on label "Include invoice in e-mail" at bounding box center [263, 372] width 87 height 8
click at [217, 371] on input "Include invoice in e-mail" at bounding box center [214, 371] width 7 height 7
checkbox input "true"
click at [493, 373] on button "Send" at bounding box center [489, 374] width 31 height 18
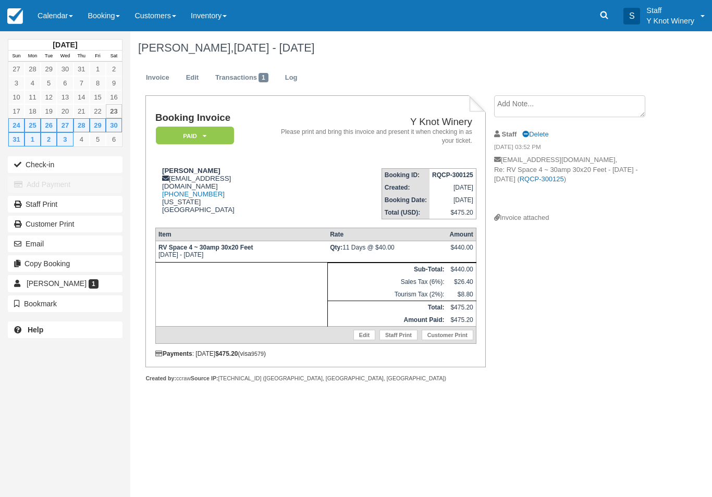
click at [56, 12] on link "Calendar" at bounding box center [55, 15] width 50 height 31
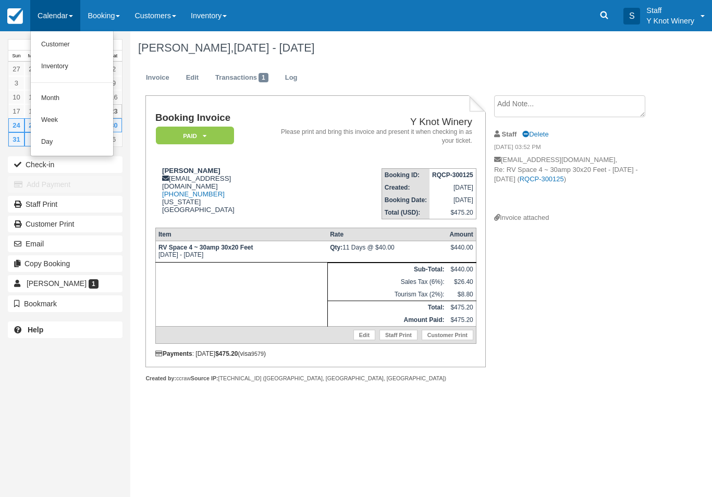
click at [64, 44] on link "Customer" at bounding box center [72, 45] width 82 height 22
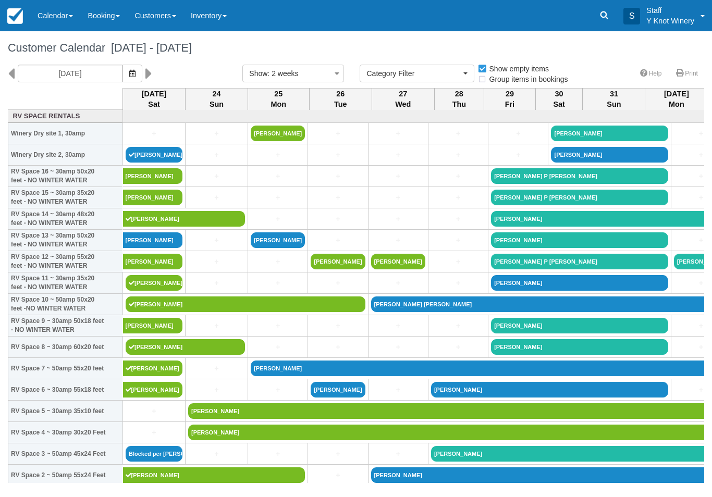
select select
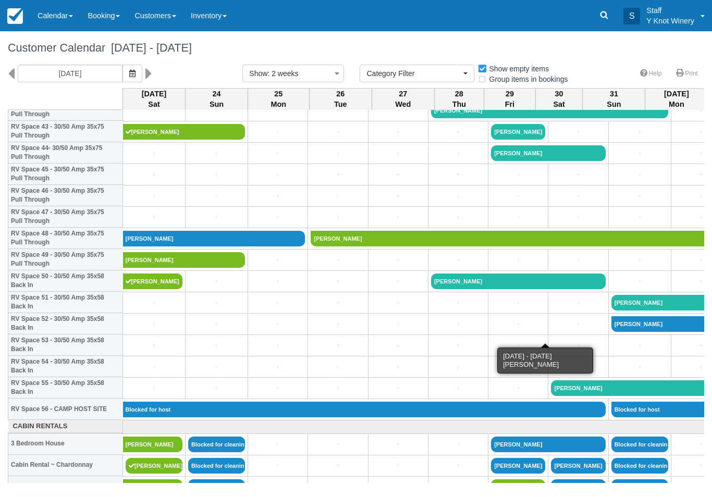
scroll to position [943, 0]
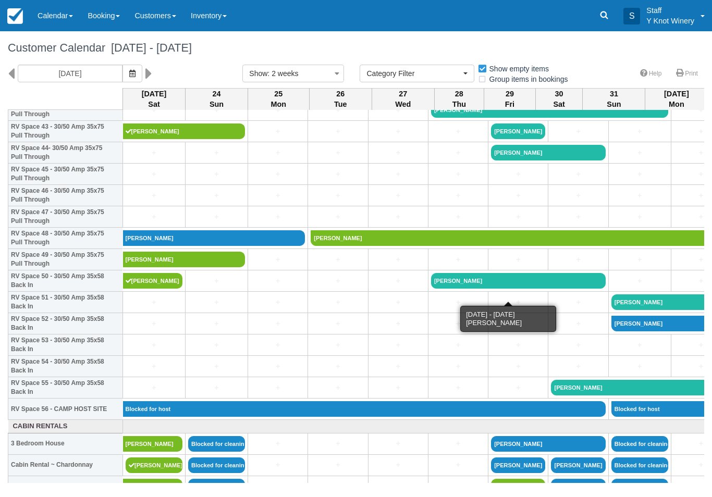
click at [460, 289] on link "[PERSON_NAME]" at bounding box center [518, 281] width 175 height 16
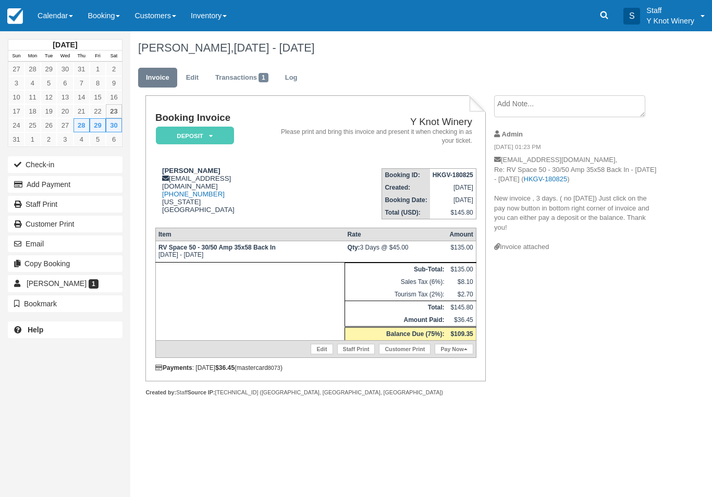
click at [197, 77] on link "Edit" at bounding box center [192, 78] width 28 height 20
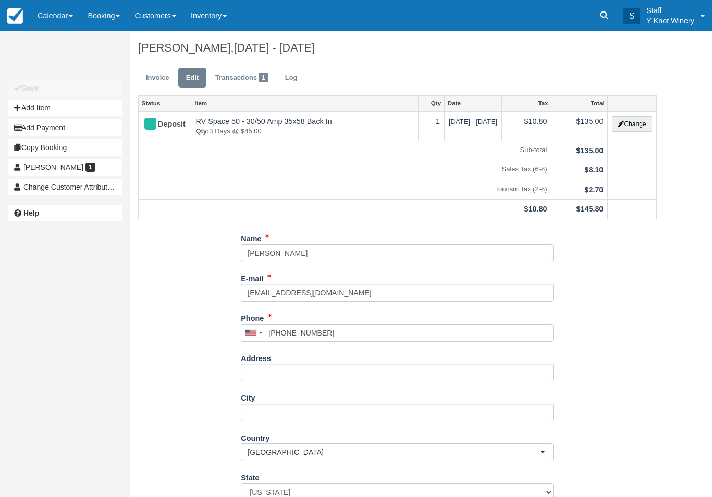
click at [636, 126] on button "Change" at bounding box center [632, 124] width 40 height 16
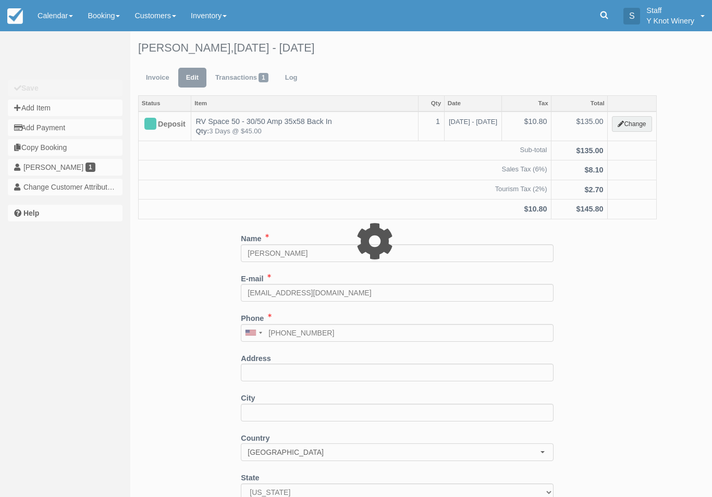
type input "135.00"
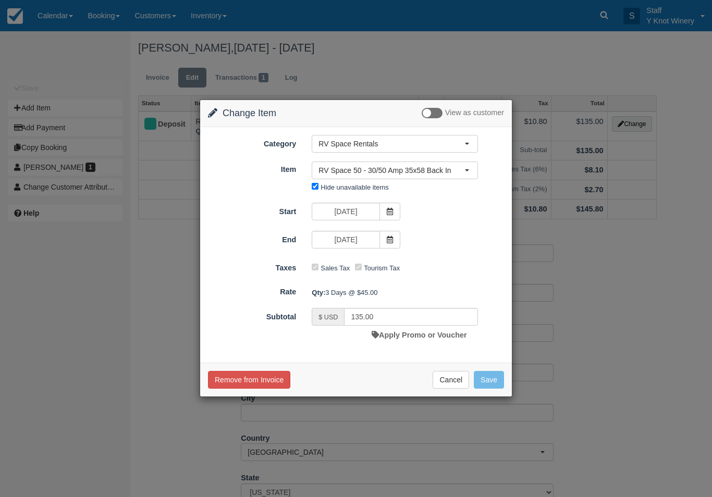
click at [394, 211] on span at bounding box center [390, 212] width 21 height 18
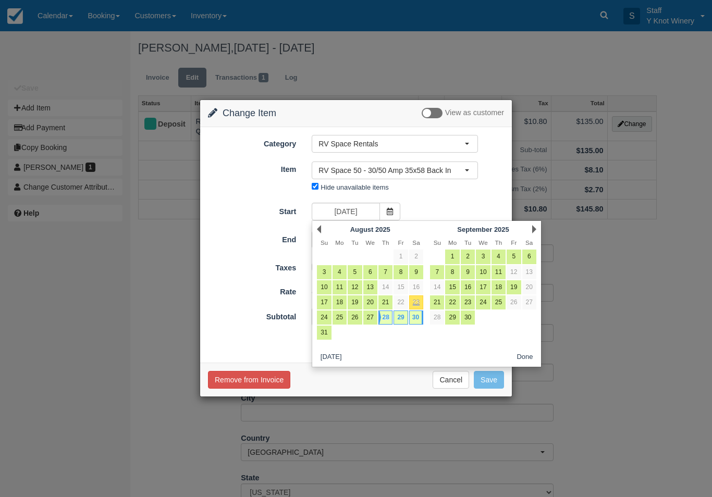
click at [374, 319] on link "27" at bounding box center [370, 318] width 14 height 14
type input "08/27/25"
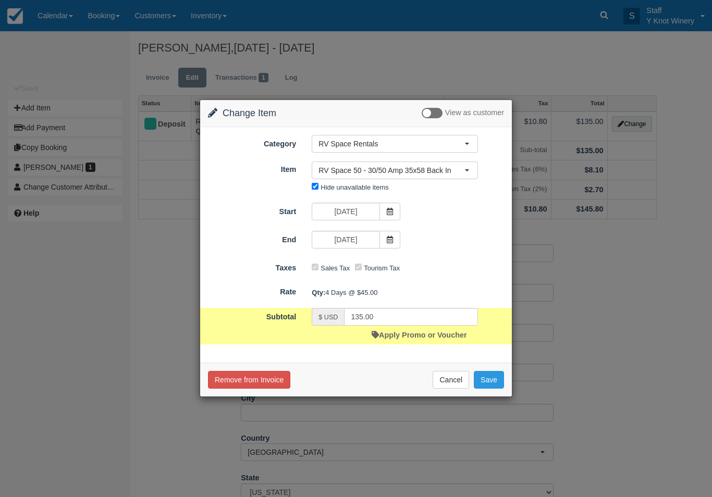
type input "180.00"
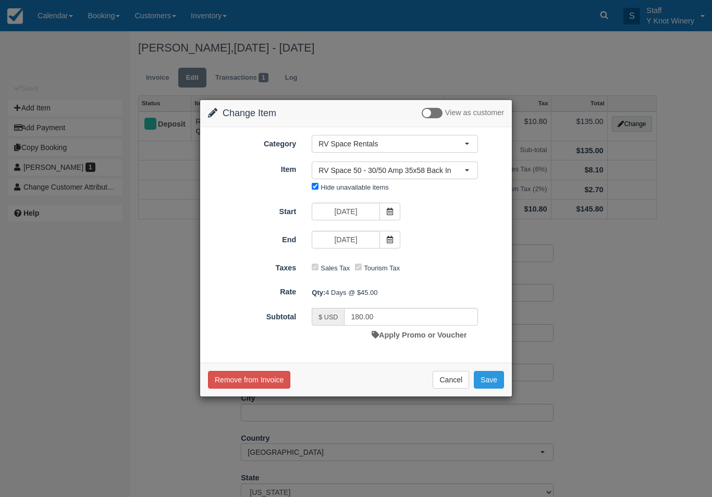
click at [492, 384] on button "Save" at bounding box center [489, 380] width 30 height 18
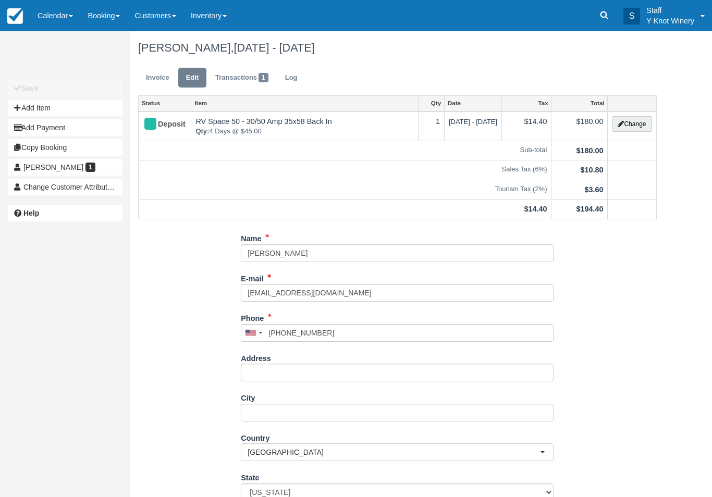
click at [62, 19] on link "Calendar" at bounding box center [55, 15] width 50 height 31
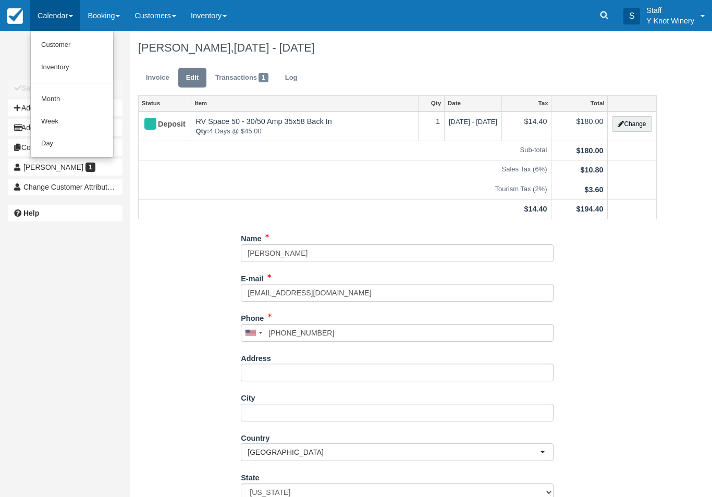
click at [70, 42] on link "Customer" at bounding box center [72, 45] width 82 height 22
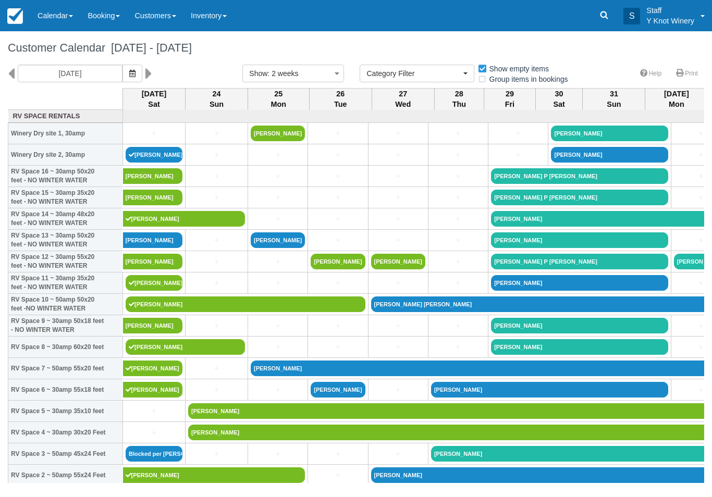
select select
